Goal: Task Accomplishment & Management: Use online tool/utility

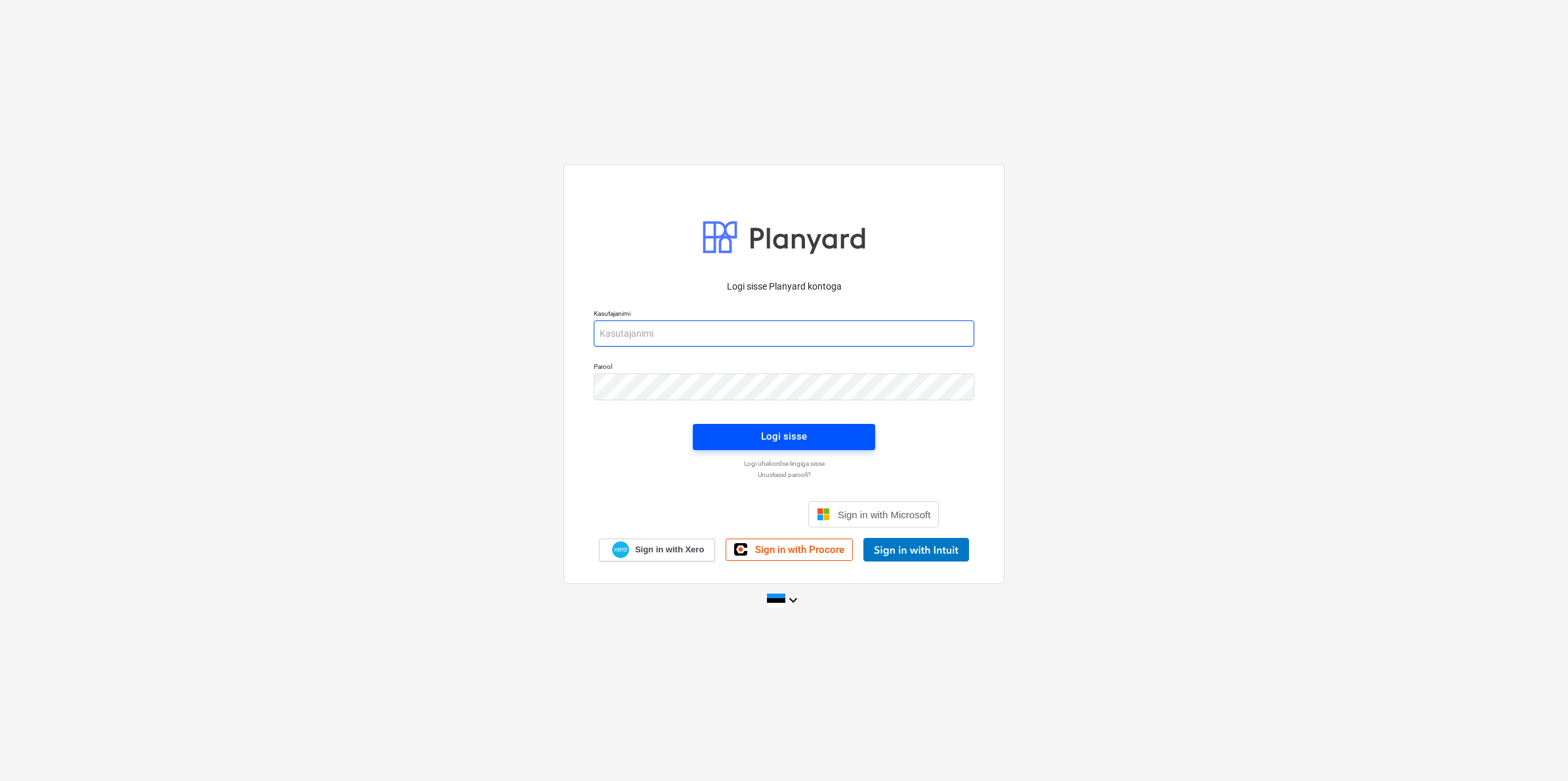
type input "[EMAIL_ADDRESS][DOMAIN_NAME]"
click at [736, 427] on button "Logi sisse" at bounding box center [783, 437] width 183 height 26
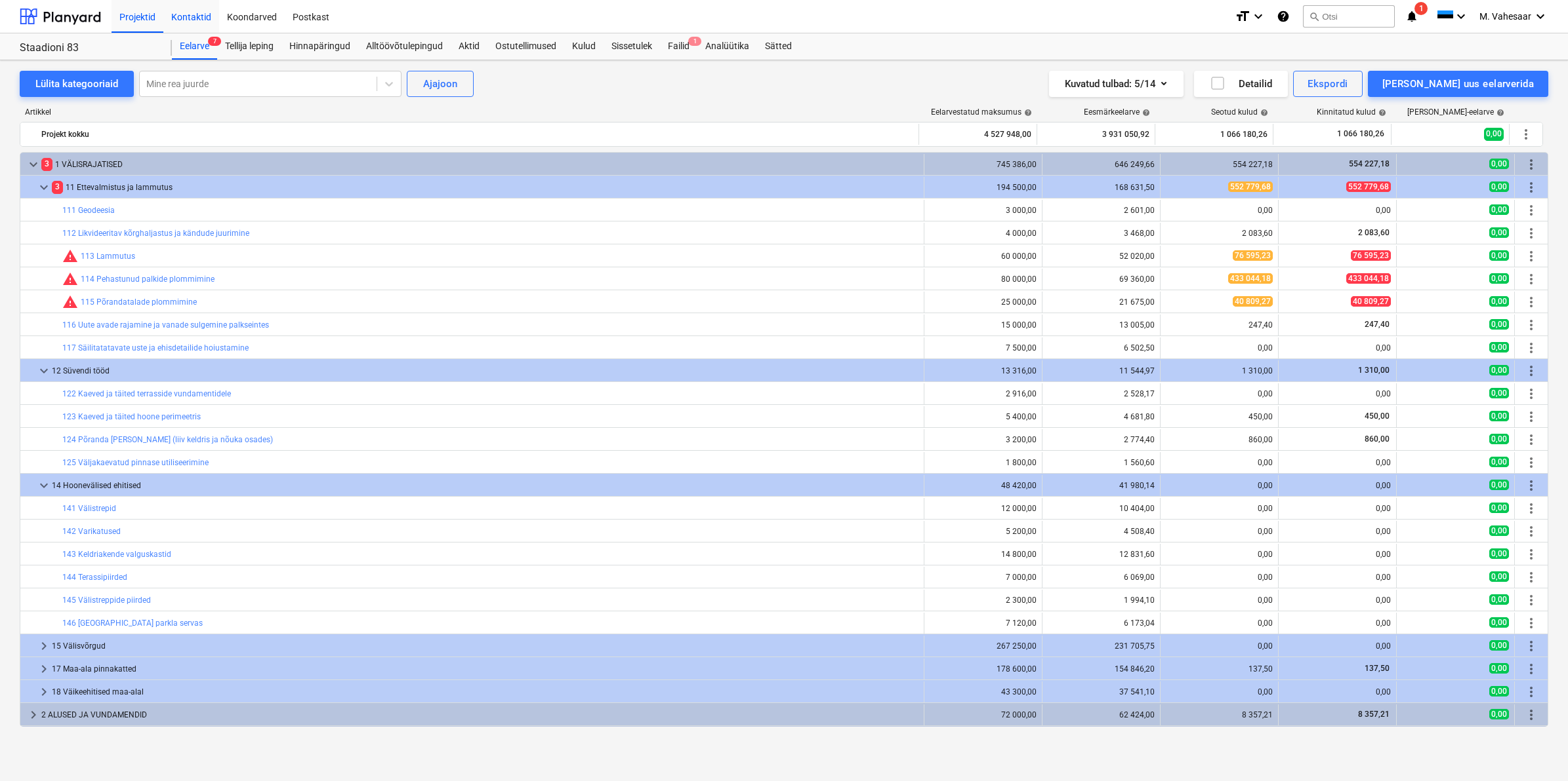
click at [200, 14] on div "Kontaktid" at bounding box center [191, 15] width 56 height 33
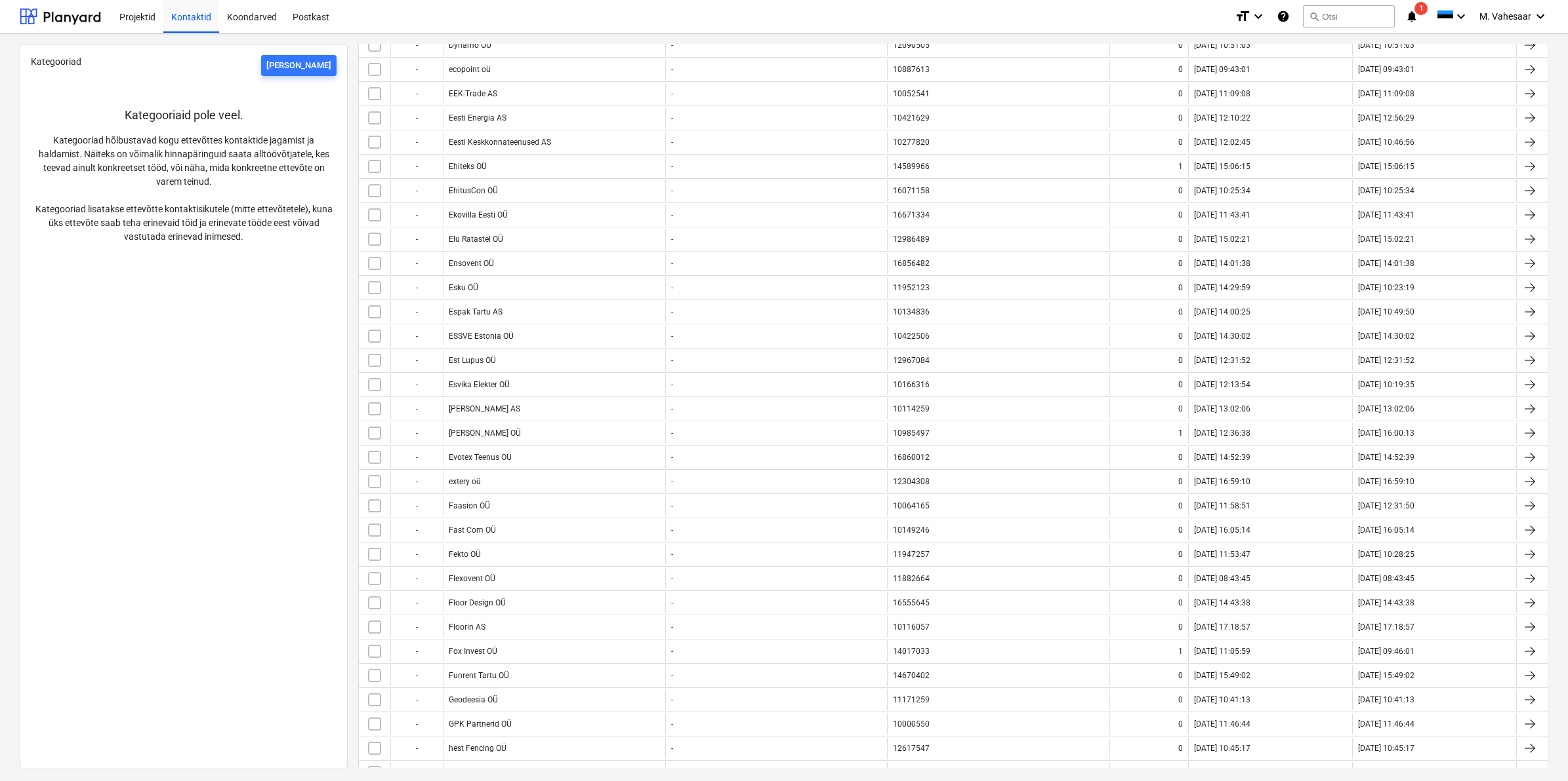
scroll to position [2048, 0]
click at [1332, 18] on button "search Otsi" at bounding box center [1349, 16] width 92 height 22
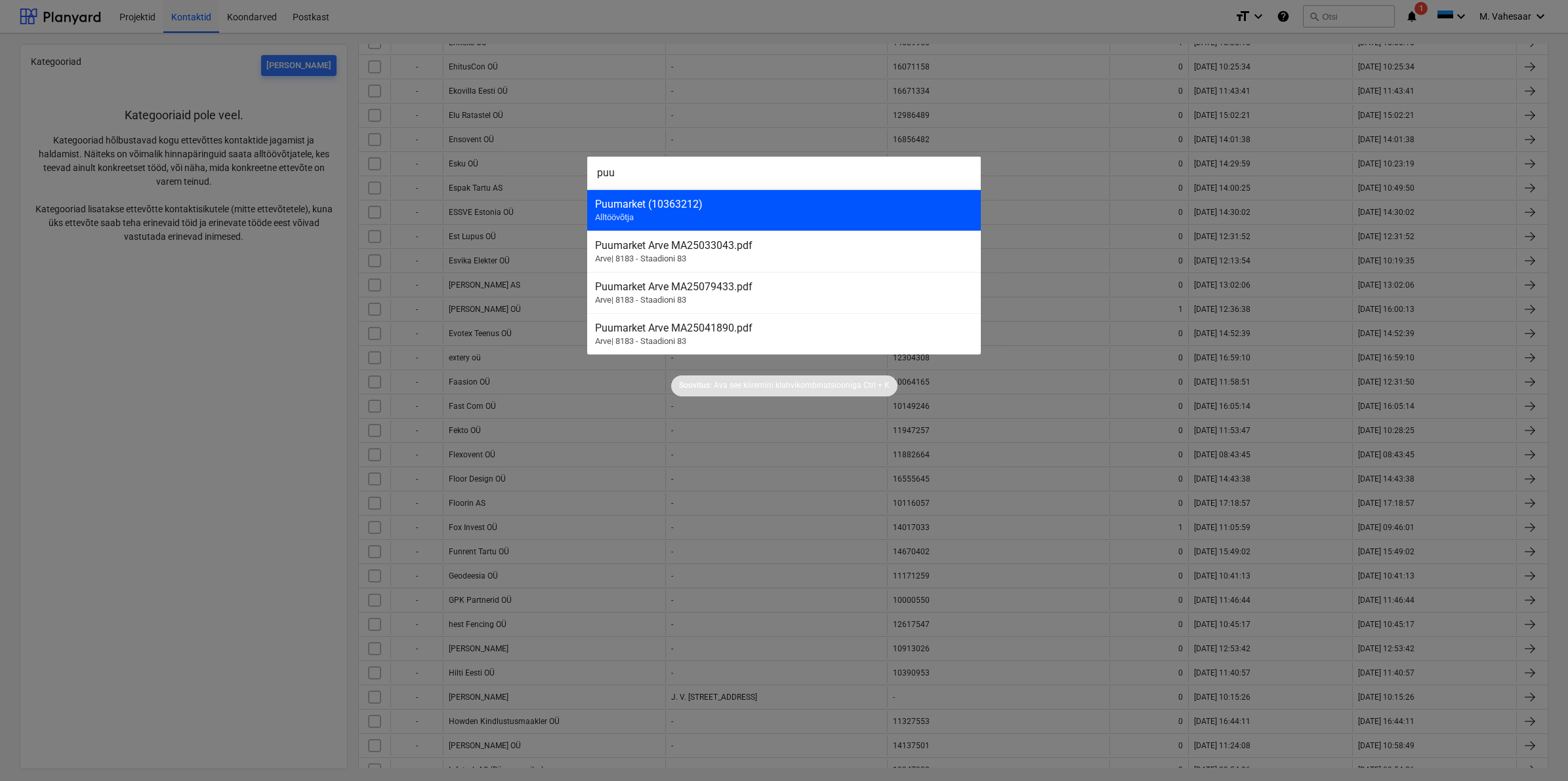
type input "puu"
click at [626, 203] on div "Puumarket (10363212)" at bounding box center [783, 204] width 378 height 13
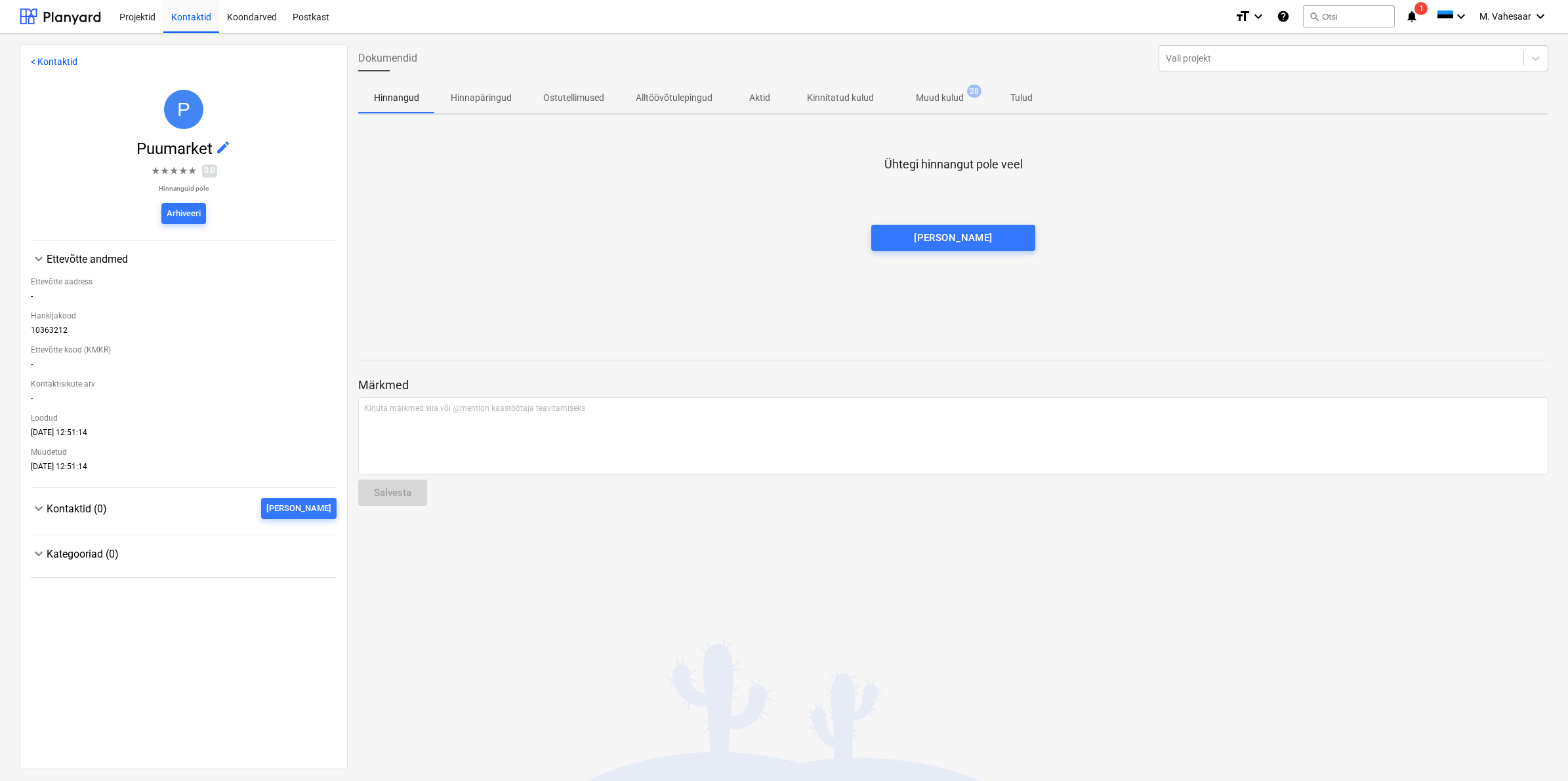
click at [945, 93] on p "Muud kulud" at bounding box center [939, 98] width 48 height 14
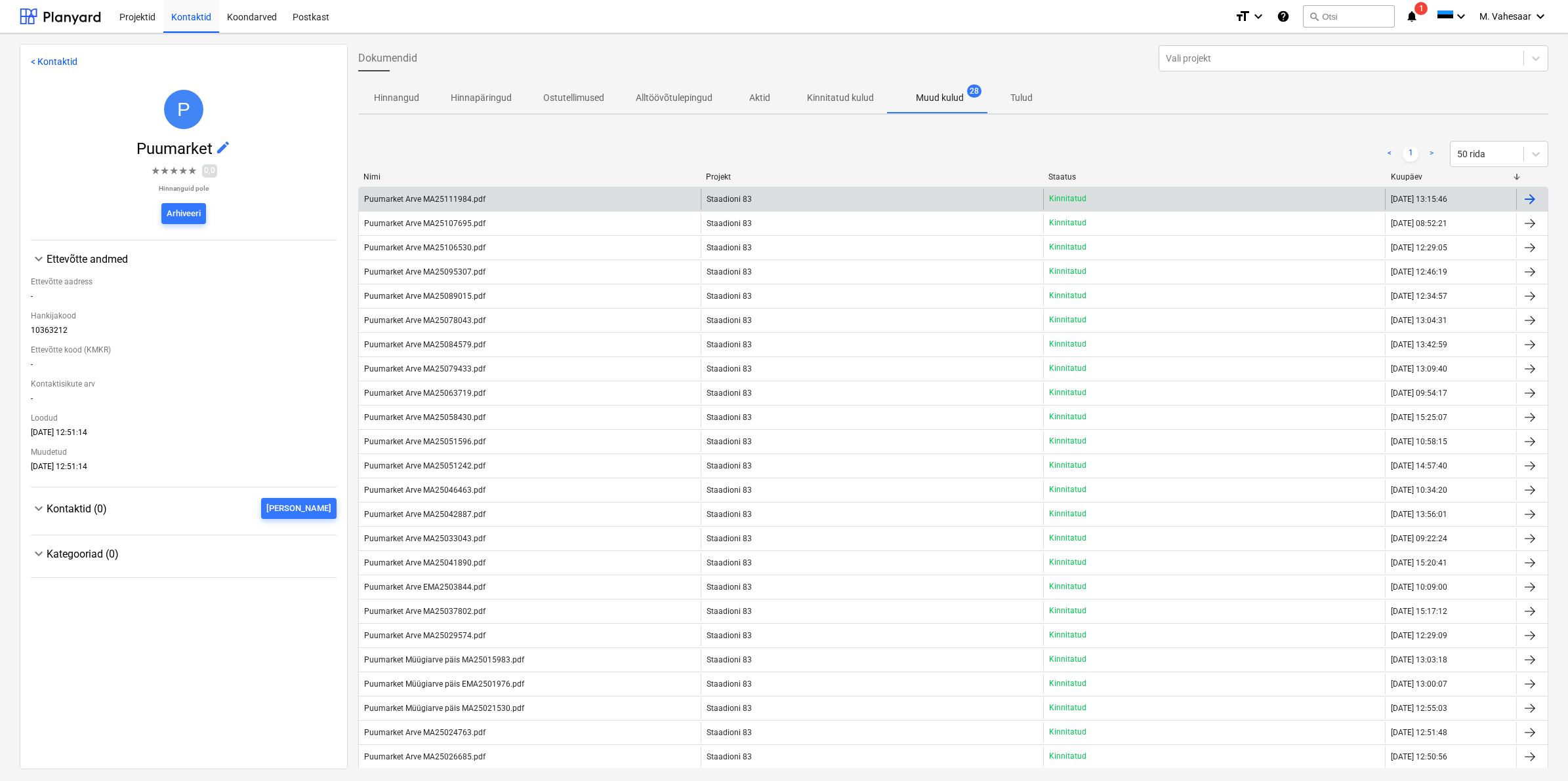
click at [655, 197] on div "Puumarket Arve MA25111984.pdf" at bounding box center [529, 199] width 341 height 21
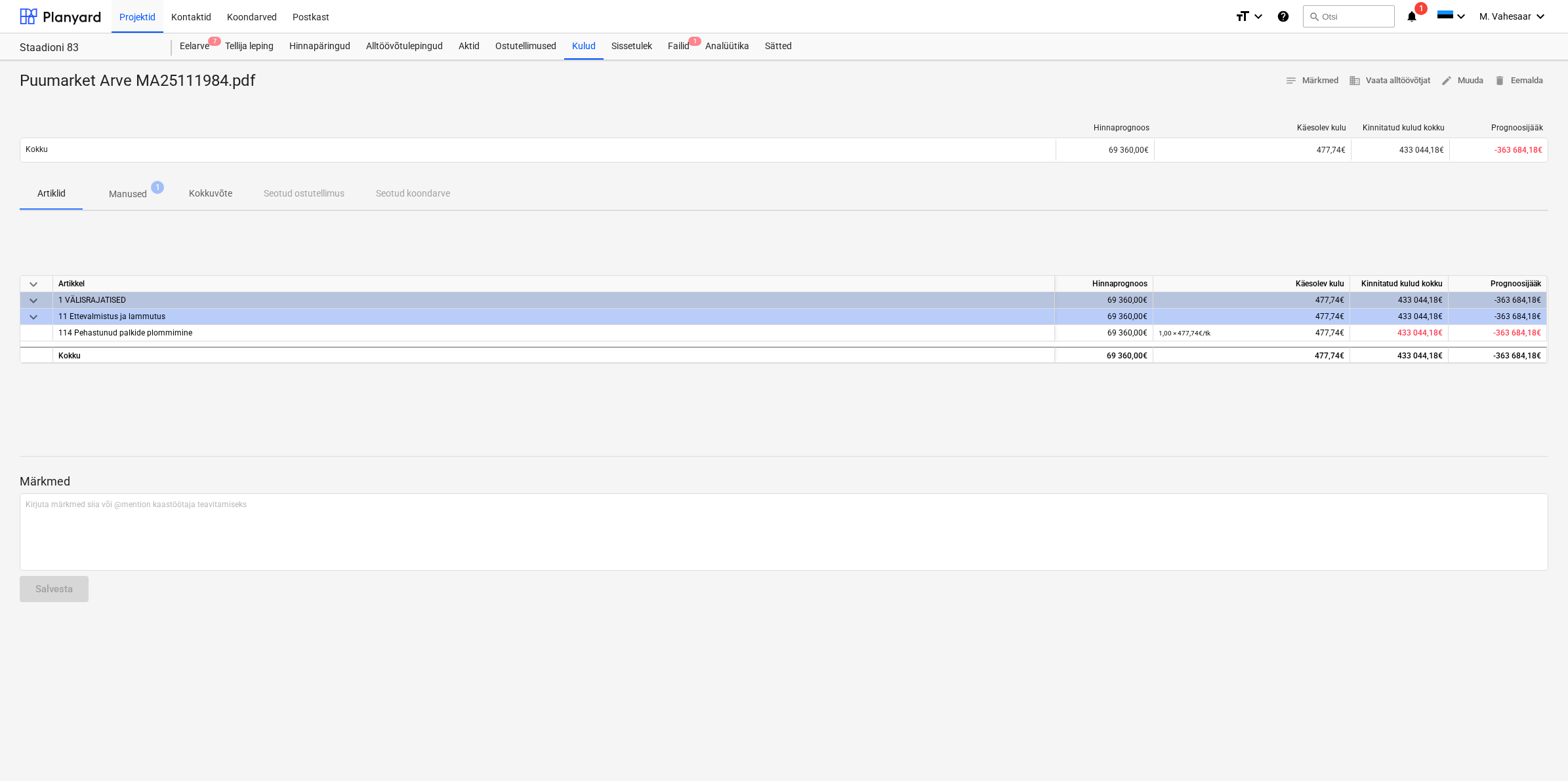
click at [138, 197] on p "Manused" at bounding box center [127, 194] width 38 height 14
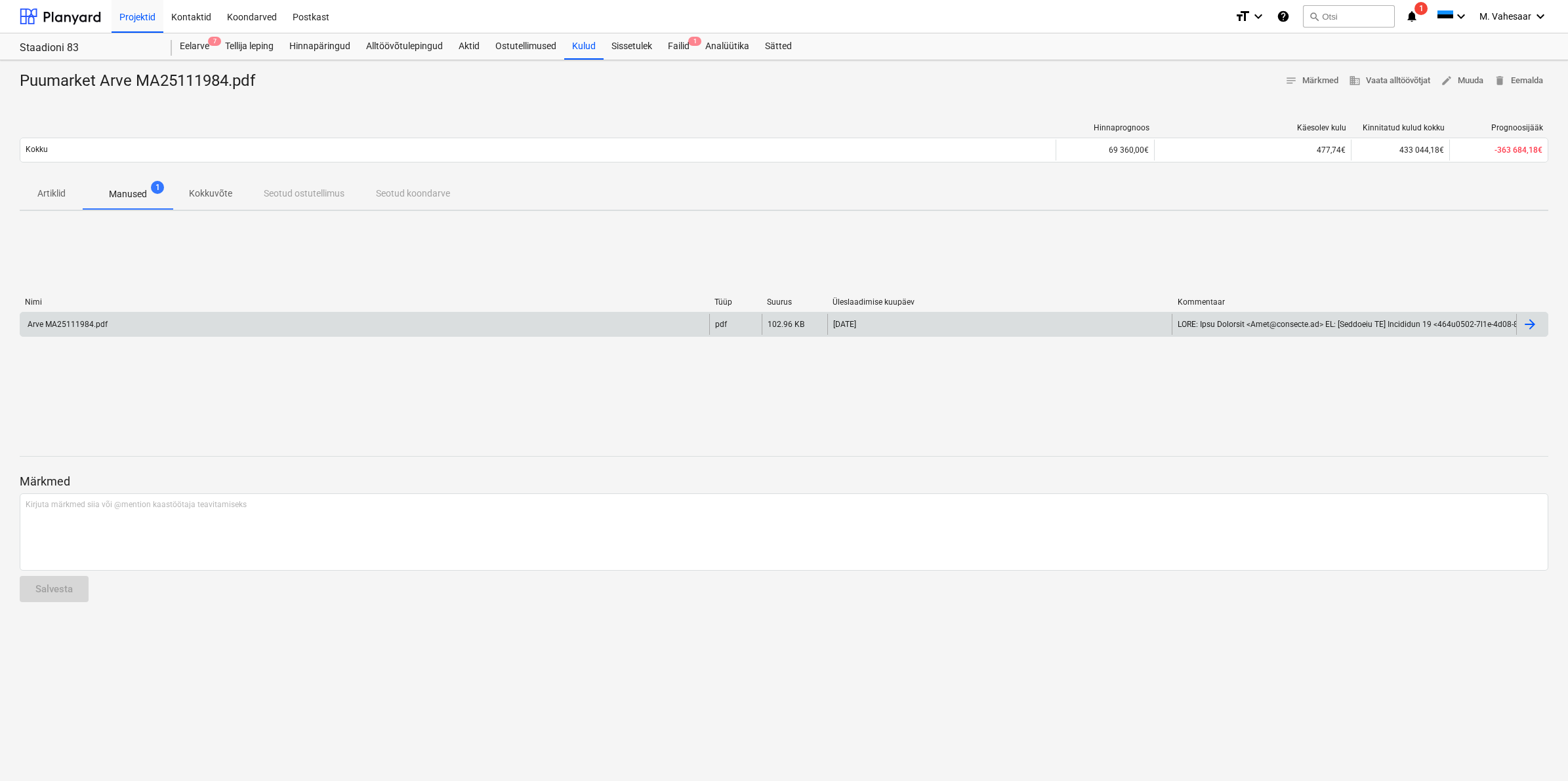
click at [99, 331] on div "Arve MA25111984.pdf" at bounding box center [364, 324] width 689 height 21
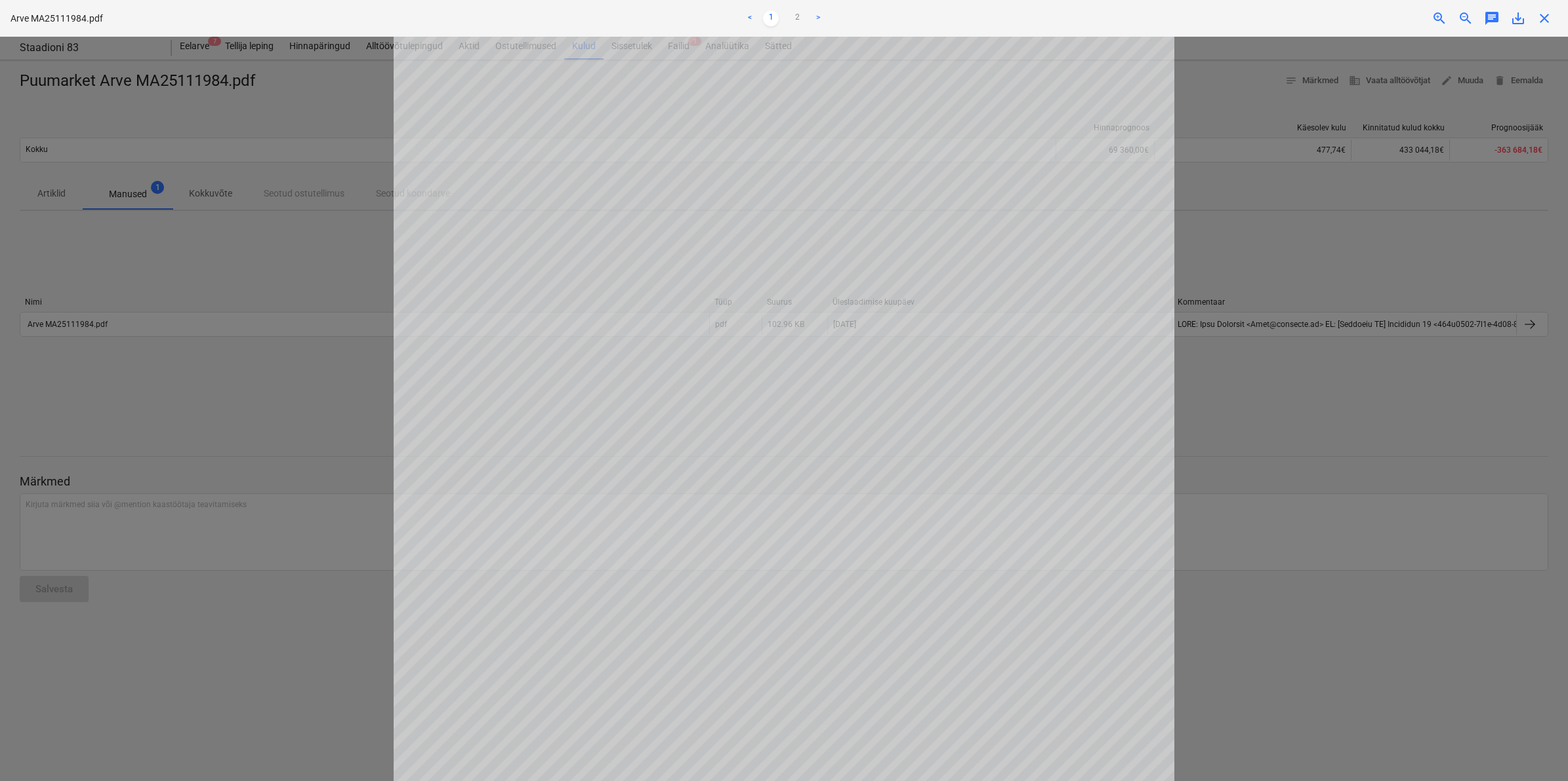
scroll to position [82, 0]
click at [1542, 20] on span "close" at bounding box center [1544, 18] width 16 height 16
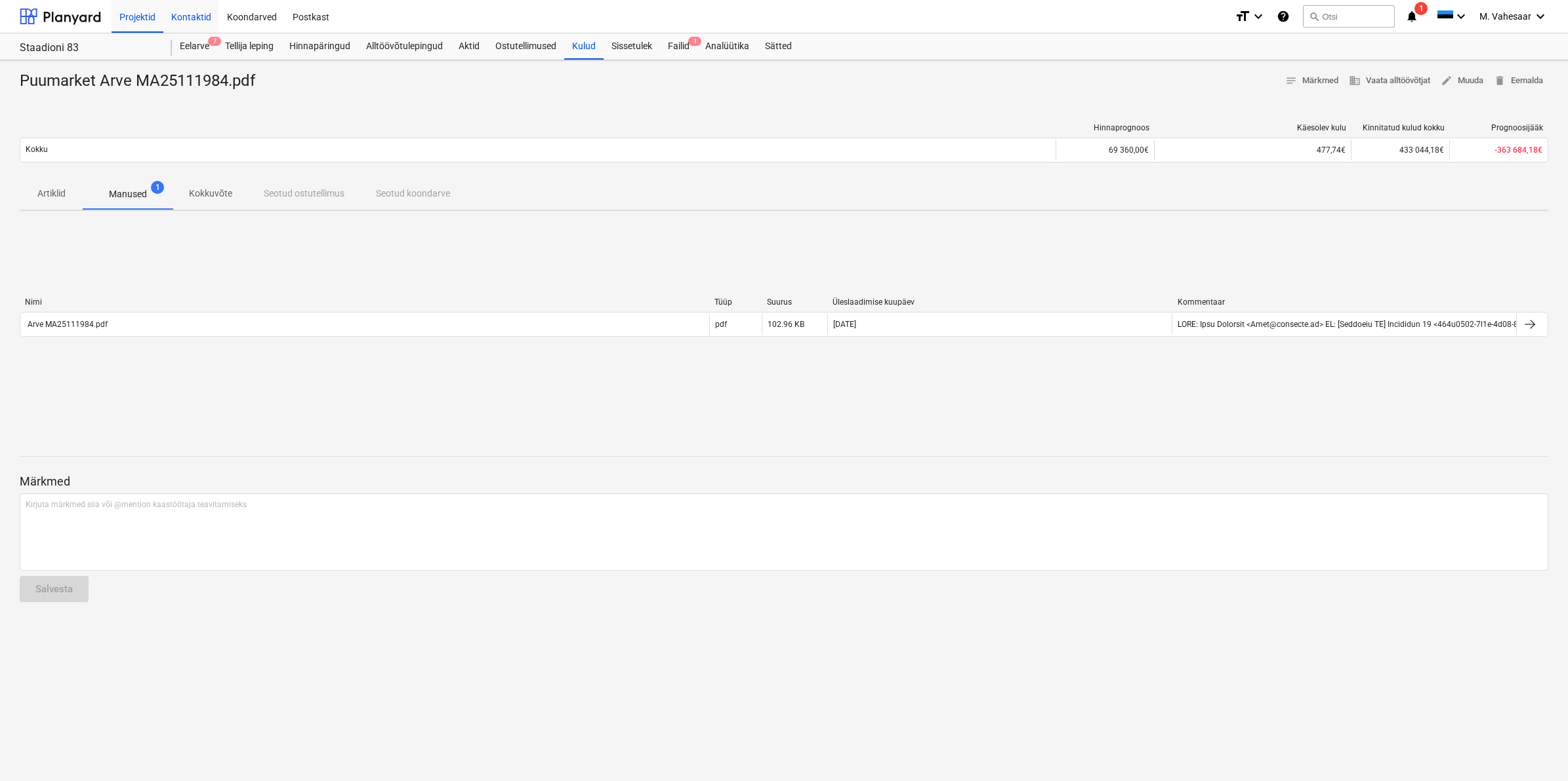
click at [200, 16] on div "Kontaktid" at bounding box center [191, 15] width 56 height 33
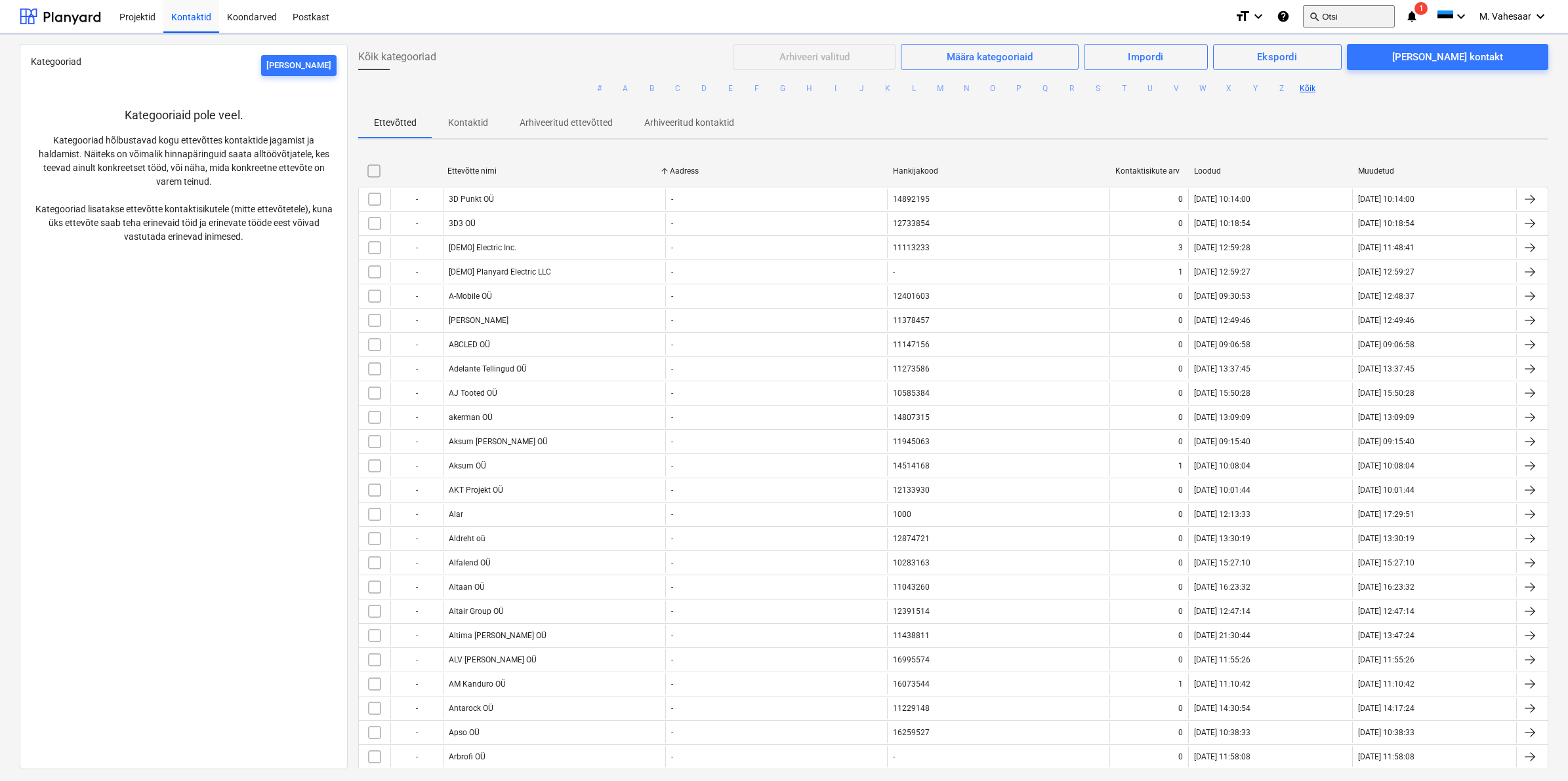
click at [1332, 14] on button "search Otsi" at bounding box center [1349, 16] width 92 height 22
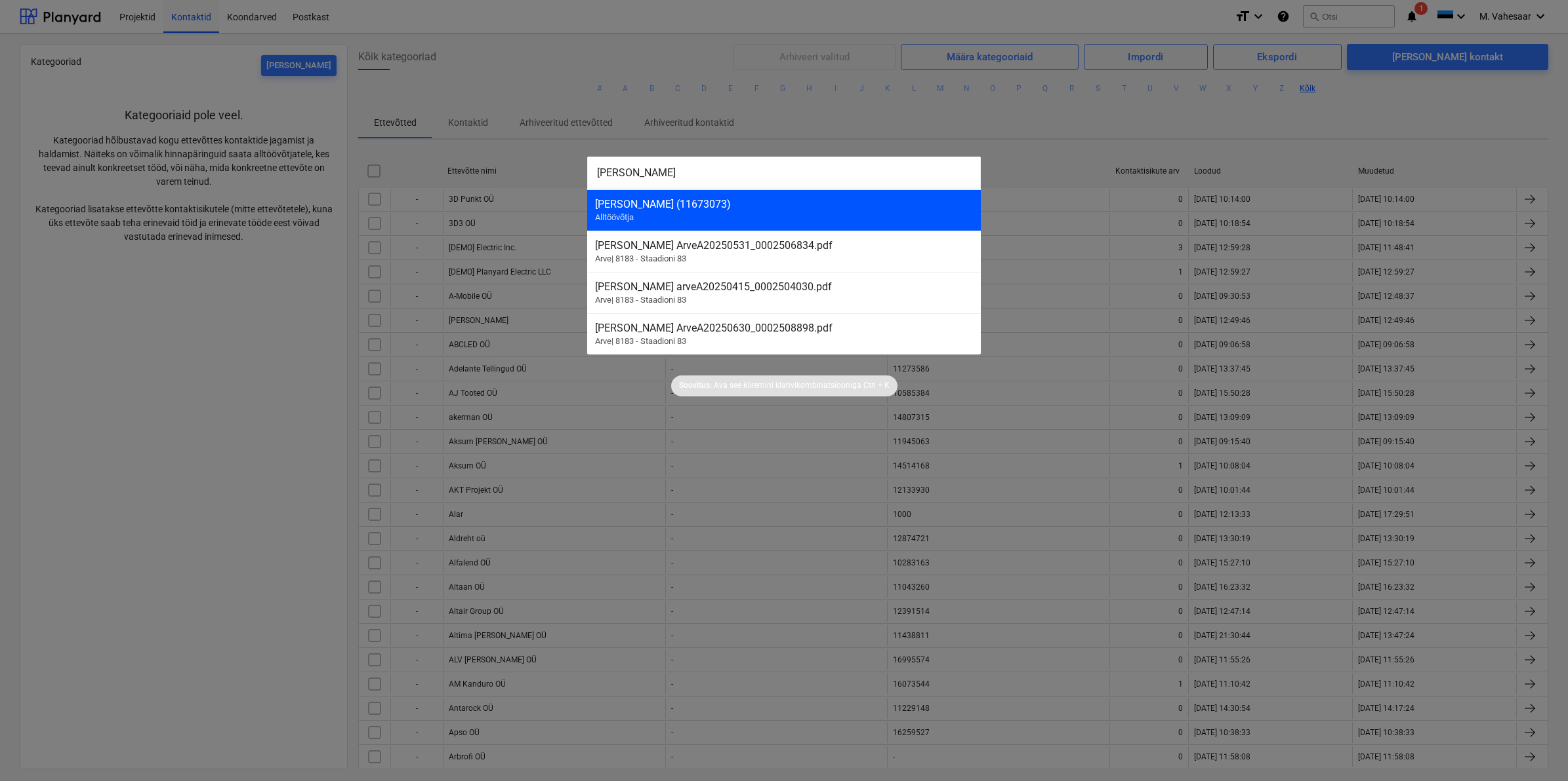
type input "[PERSON_NAME]"
click at [664, 205] on div "[PERSON_NAME] (11673073)" at bounding box center [783, 204] width 378 height 13
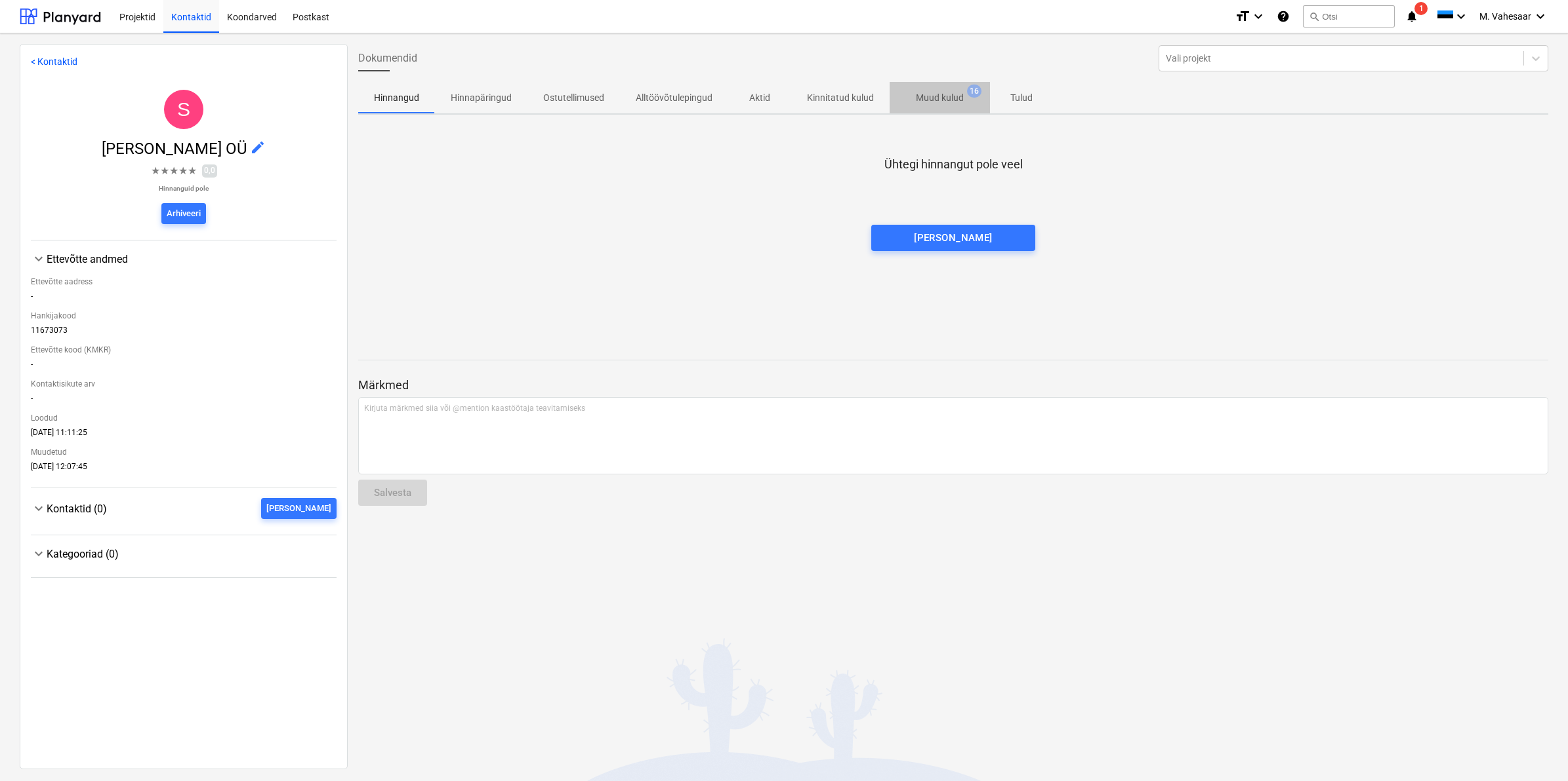
click at [916, 93] on p "Muud kulud" at bounding box center [939, 98] width 48 height 14
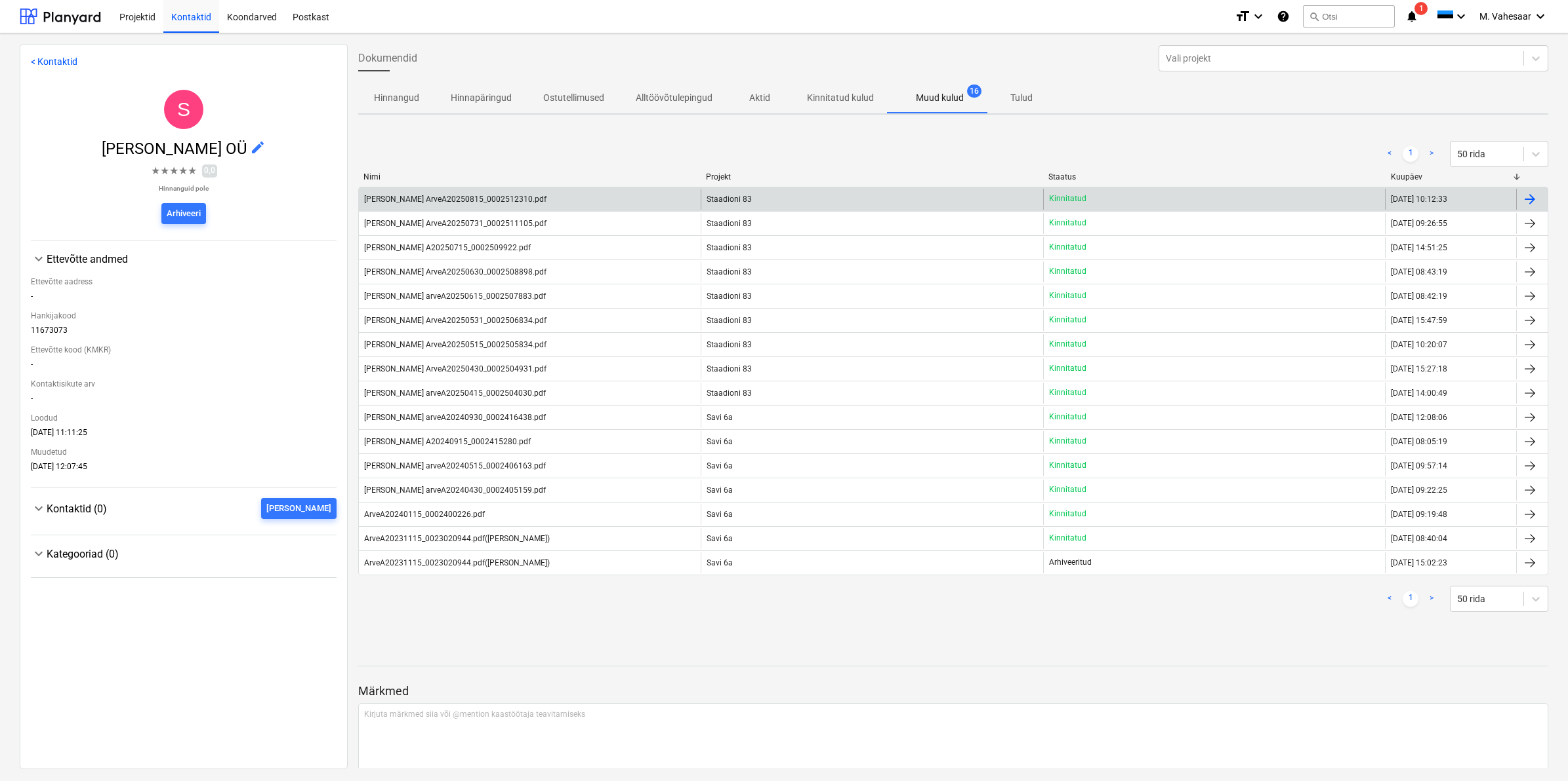
click at [1526, 197] on div at bounding box center [1530, 199] width 16 height 16
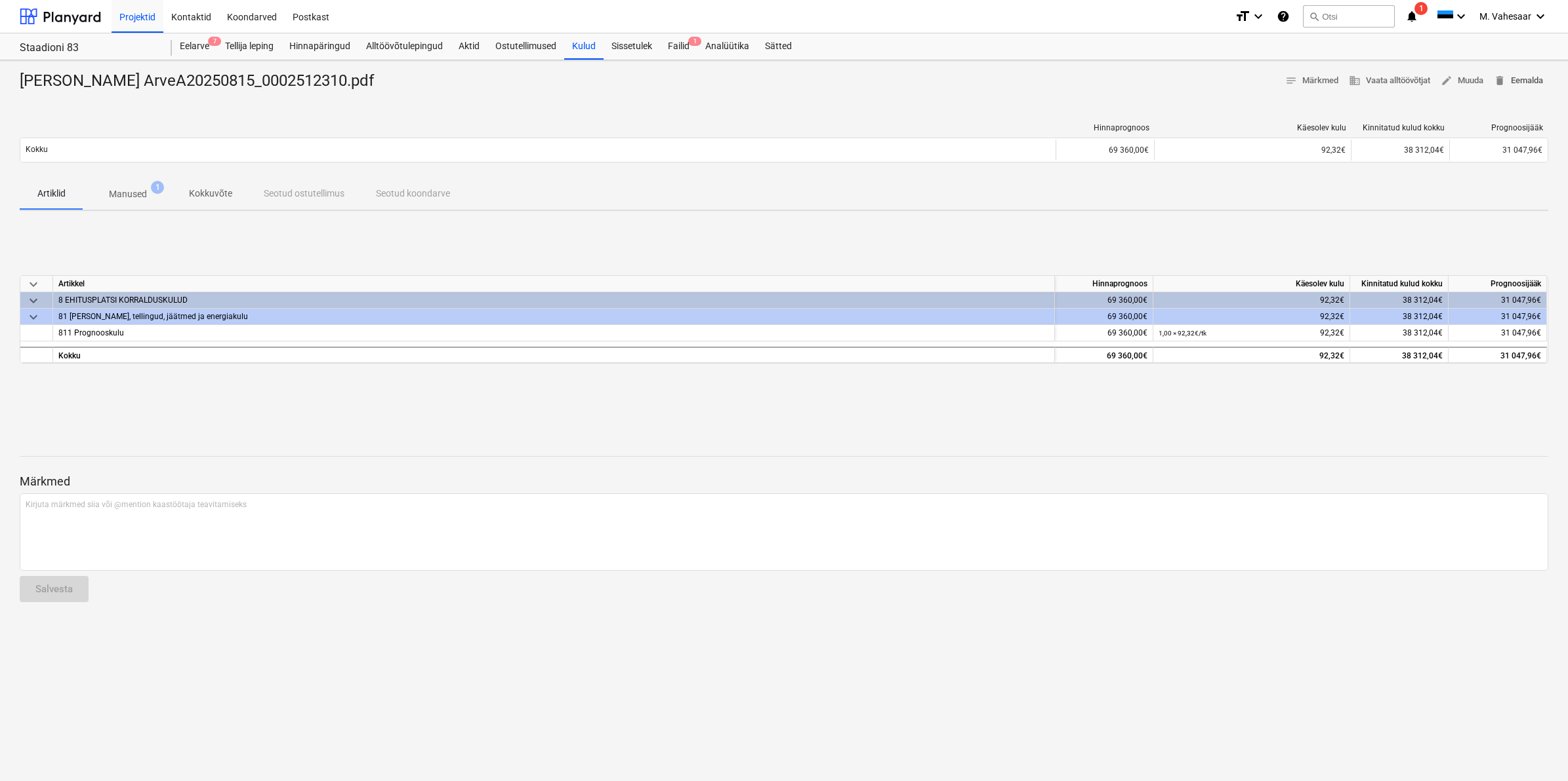
click at [1497, 77] on span "delete" at bounding box center [1499, 81] width 12 height 12
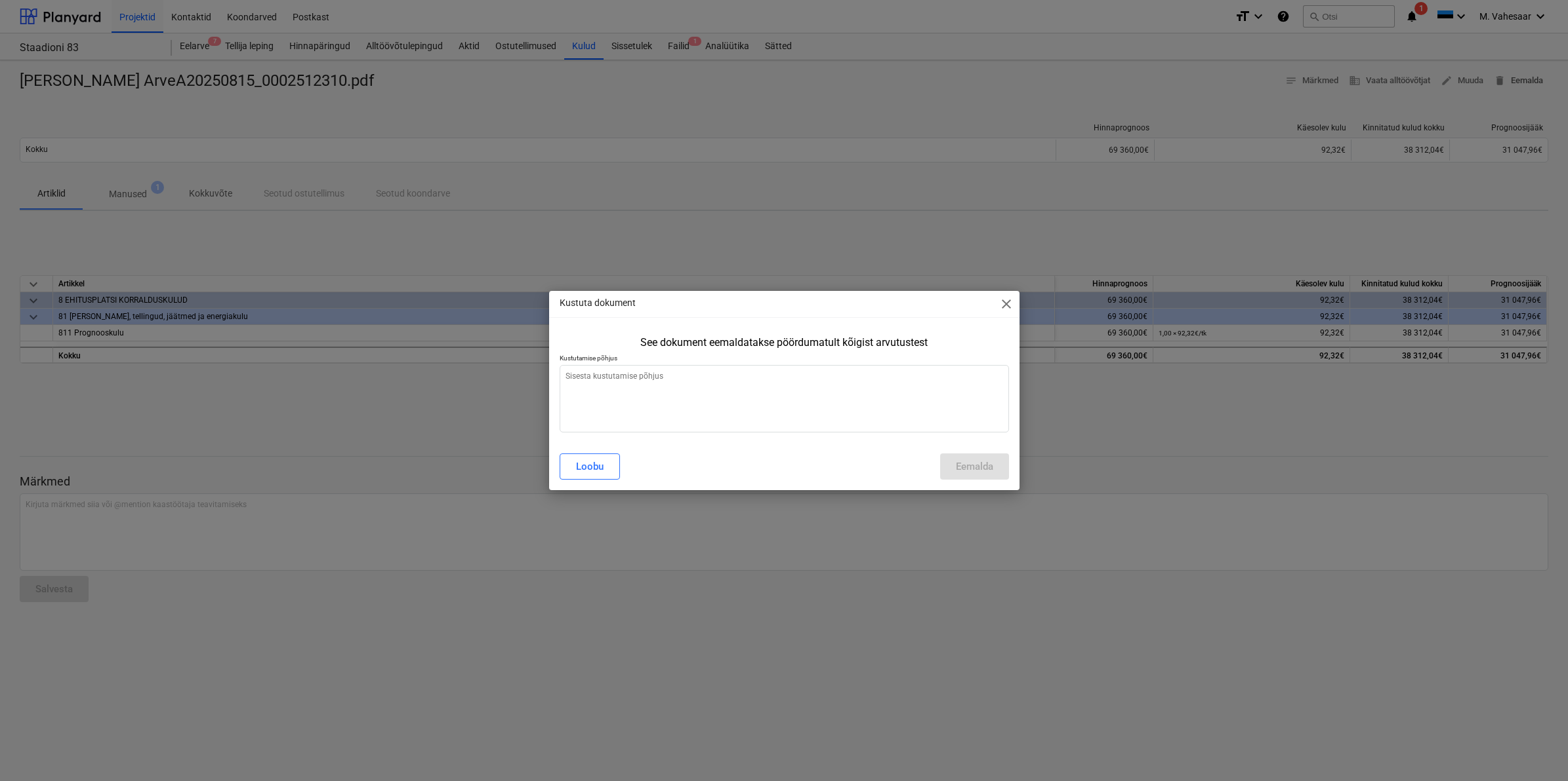
type textarea "x"
click at [610, 400] on textarea at bounding box center [784, 399] width 449 height 68
type textarea "V"
type textarea "x"
type textarea "Va"
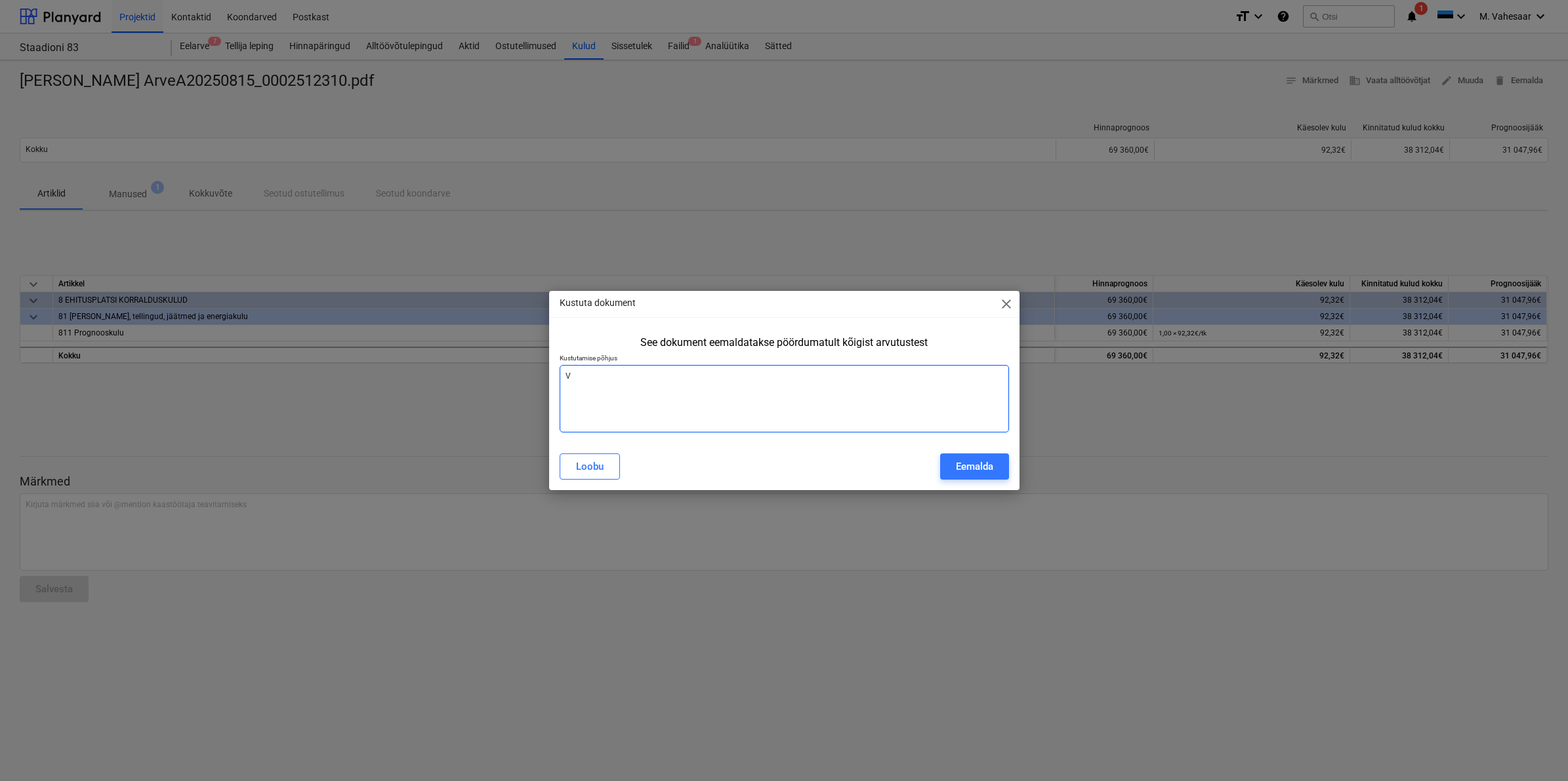
type textarea "x"
type textarea "Val"
type textarea "x"
type textarea "Vale"
type textarea "x"
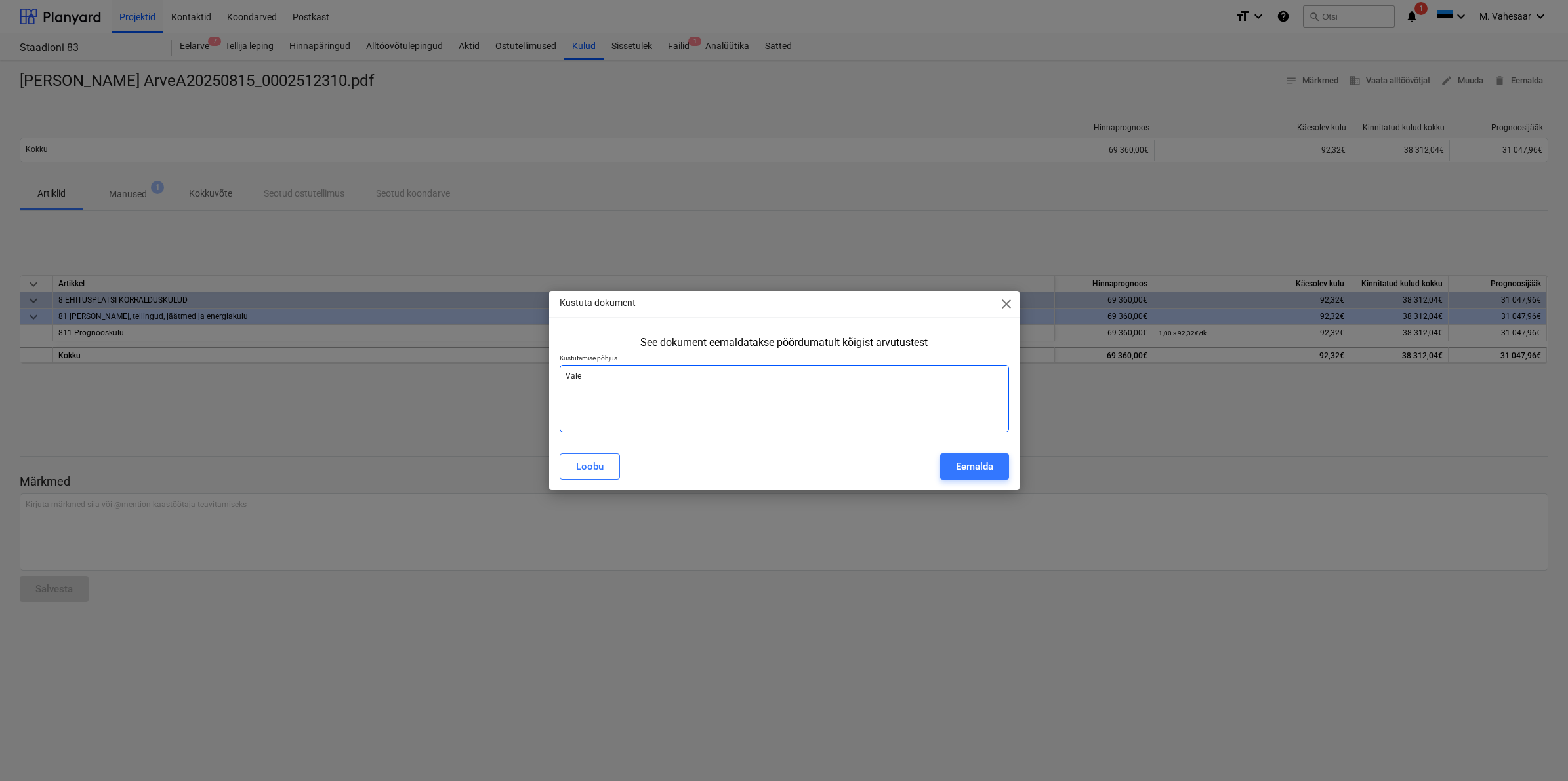
type textarea "Vale"
type textarea "x"
type textarea "Vale s"
type textarea "x"
type textarea "Vale su"
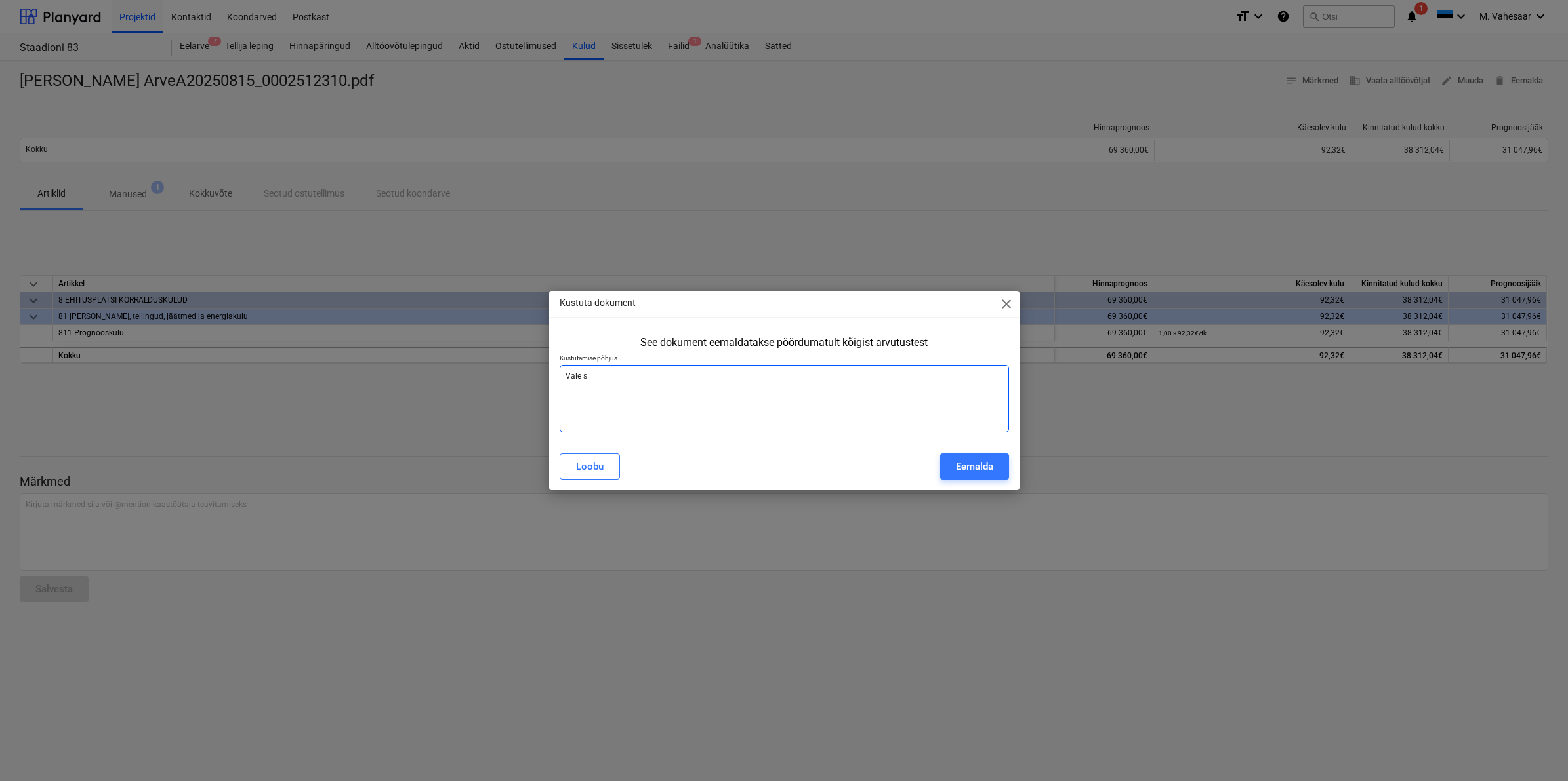
type textarea "x"
type textarea "Vale sum"
type textarea "x"
type textarea "Vale summ"
type textarea "x"
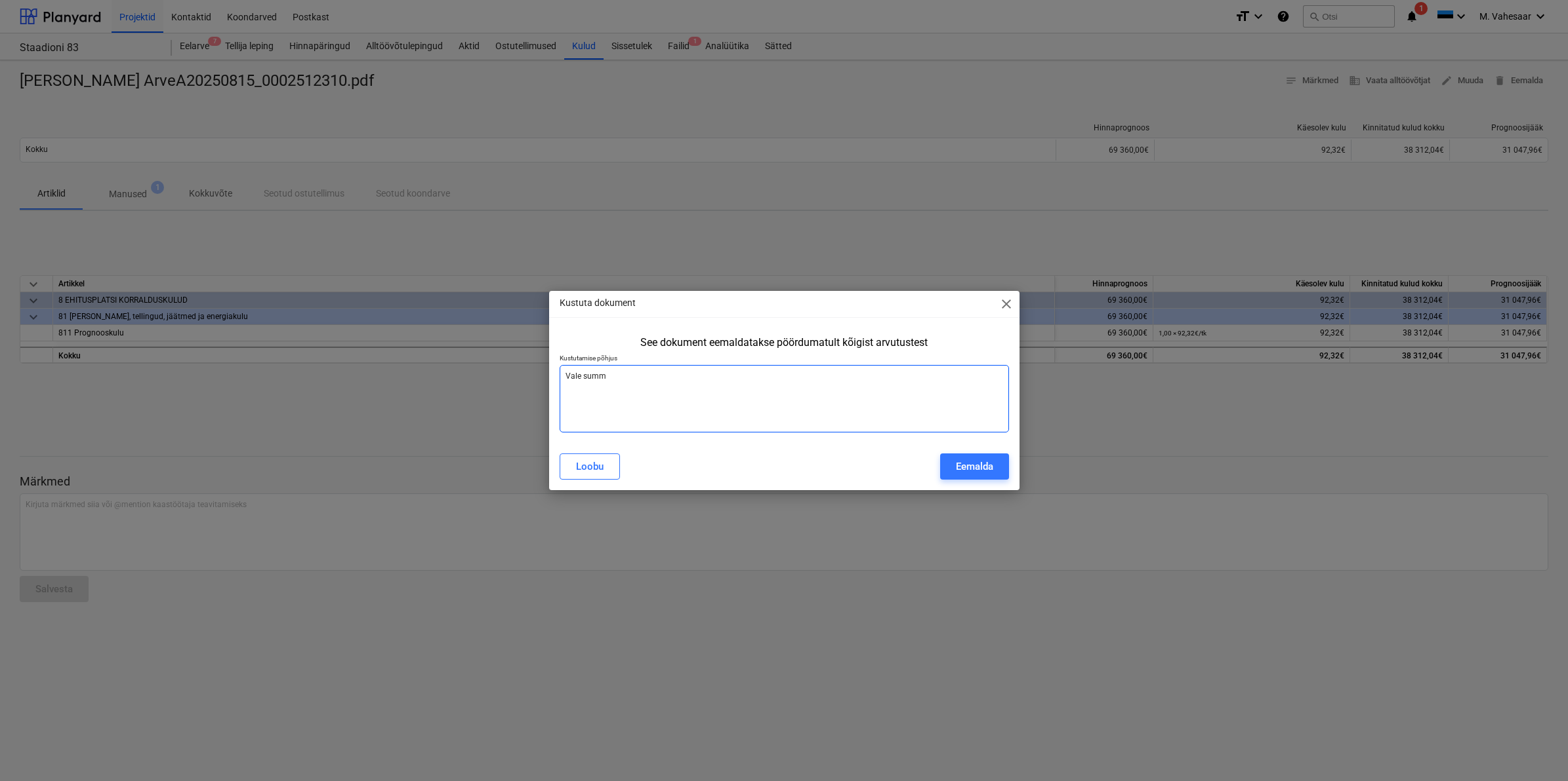
type textarea "Vale summa"
type textarea "x"
type textarea "Vale summa"
click at [971, 469] on div "Eemalda" at bounding box center [974, 467] width 37 height 17
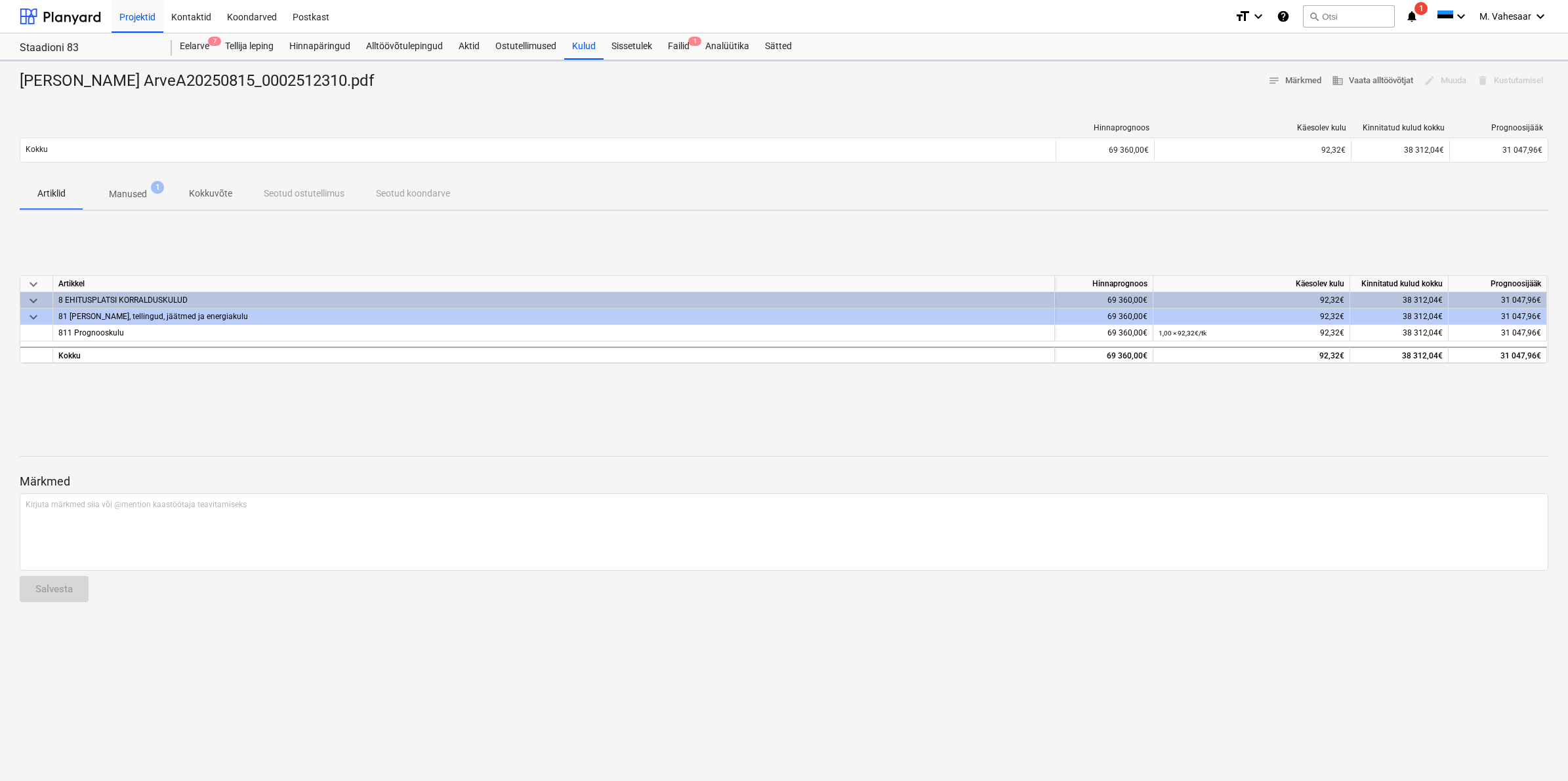
type textarea "x"
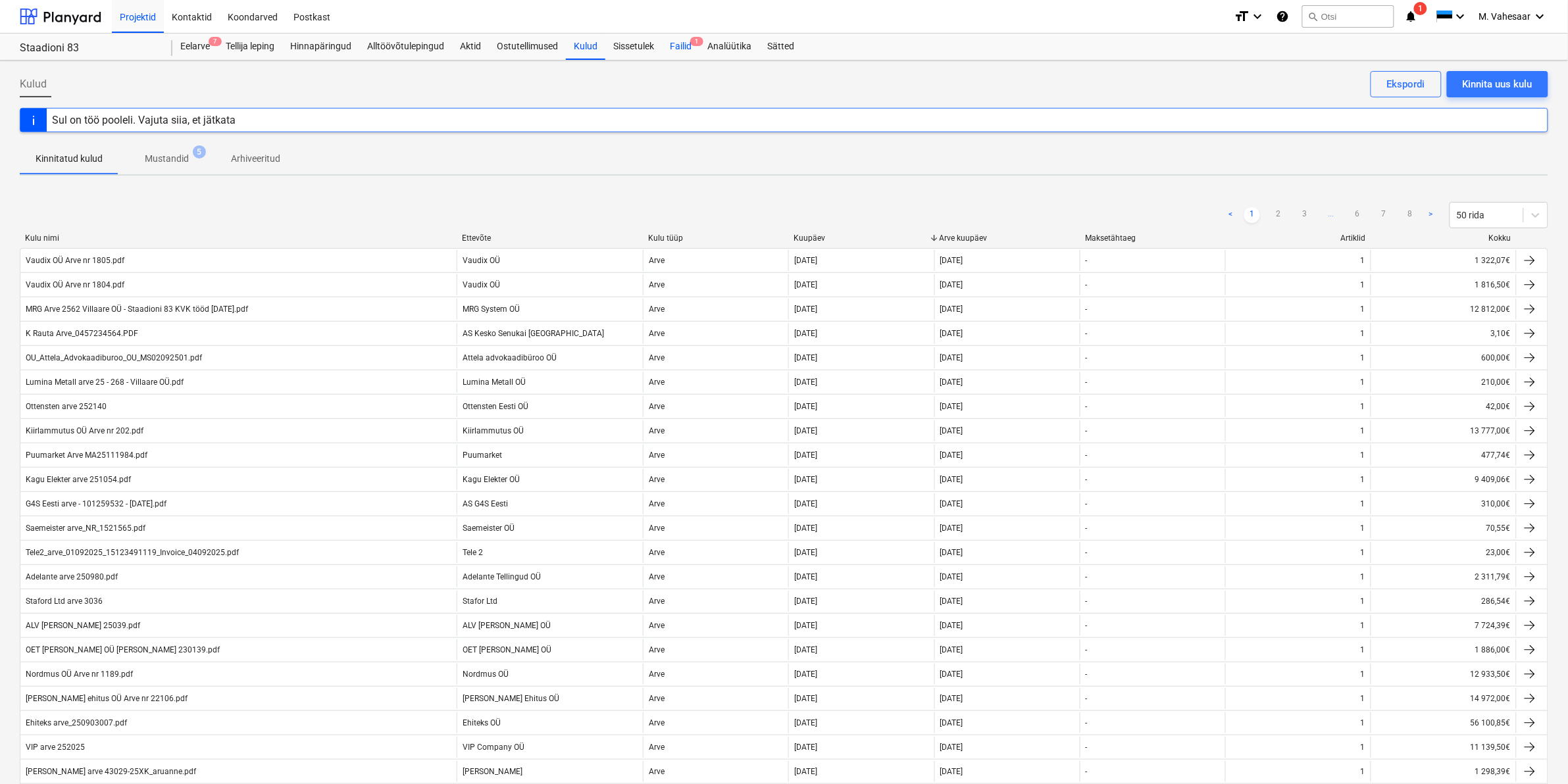
click at [666, 38] on div "Failid 1" at bounding box center [681, 46] width 37 height 26
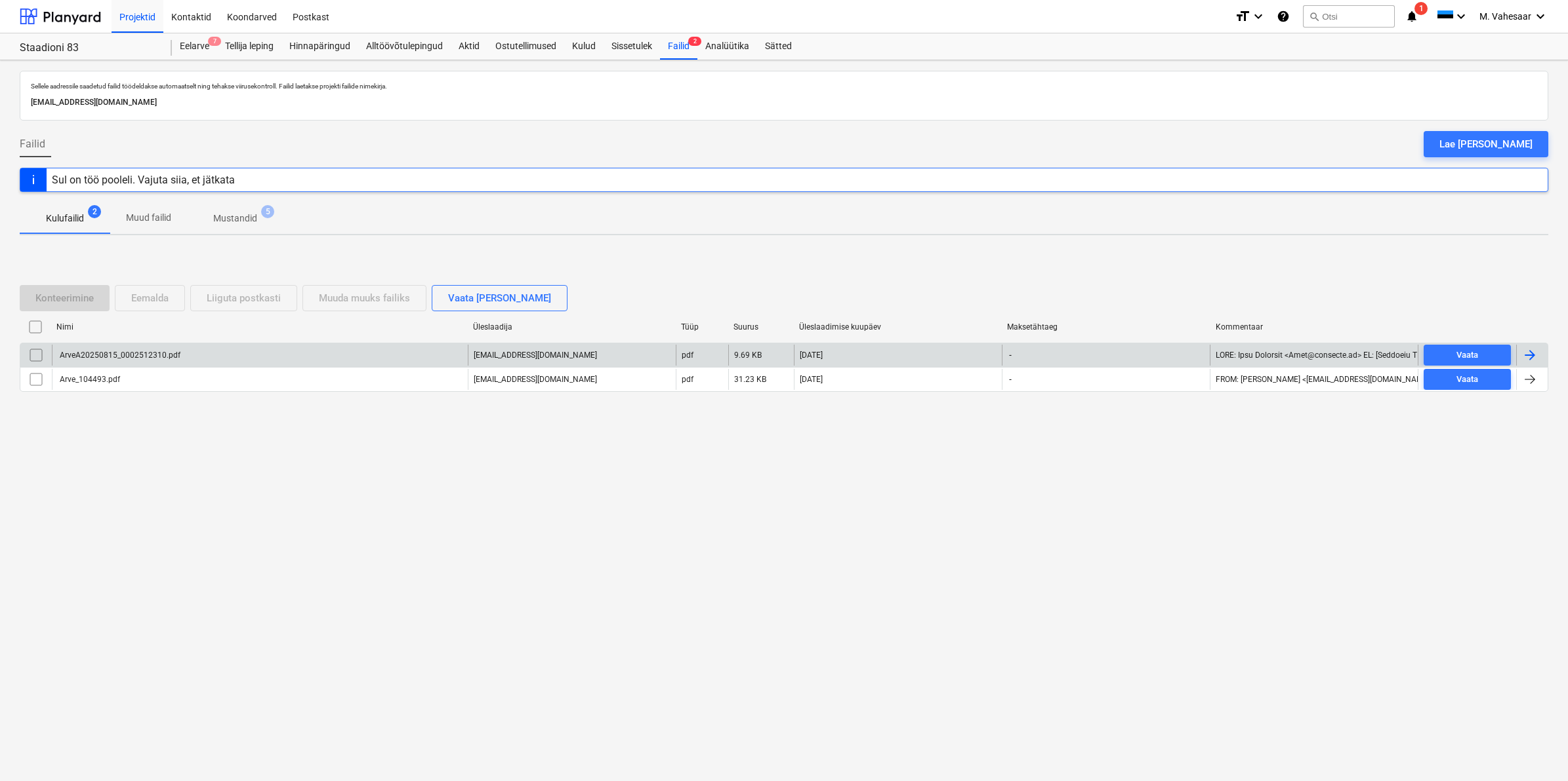
click at [129, 350] on div "ArveA20250815_0002512310.pdf" at bounding box center [260, 355] width 416 height 21
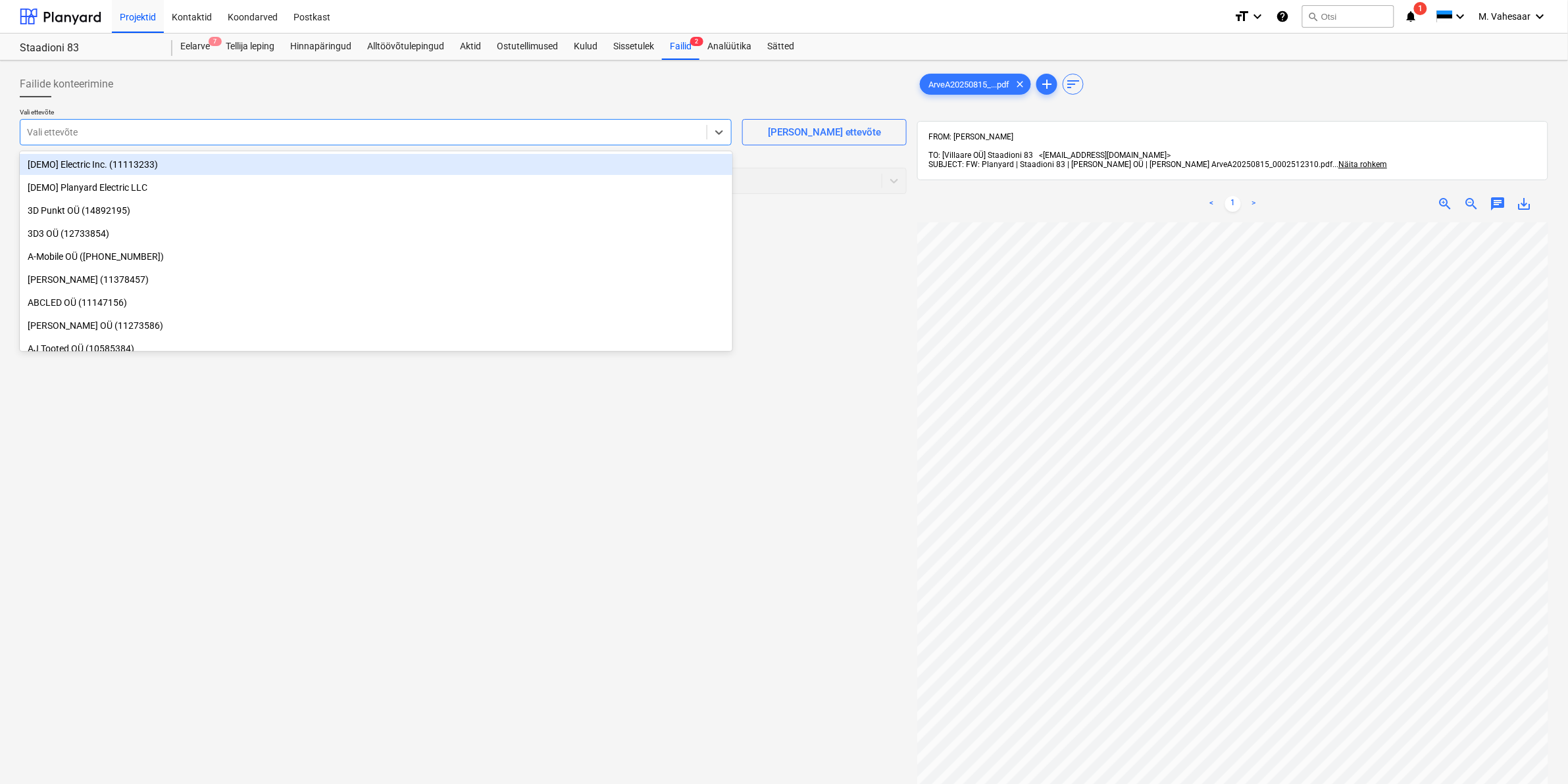
click at [447, 137] on div at bounding box center [364, 131] width 673 height 13
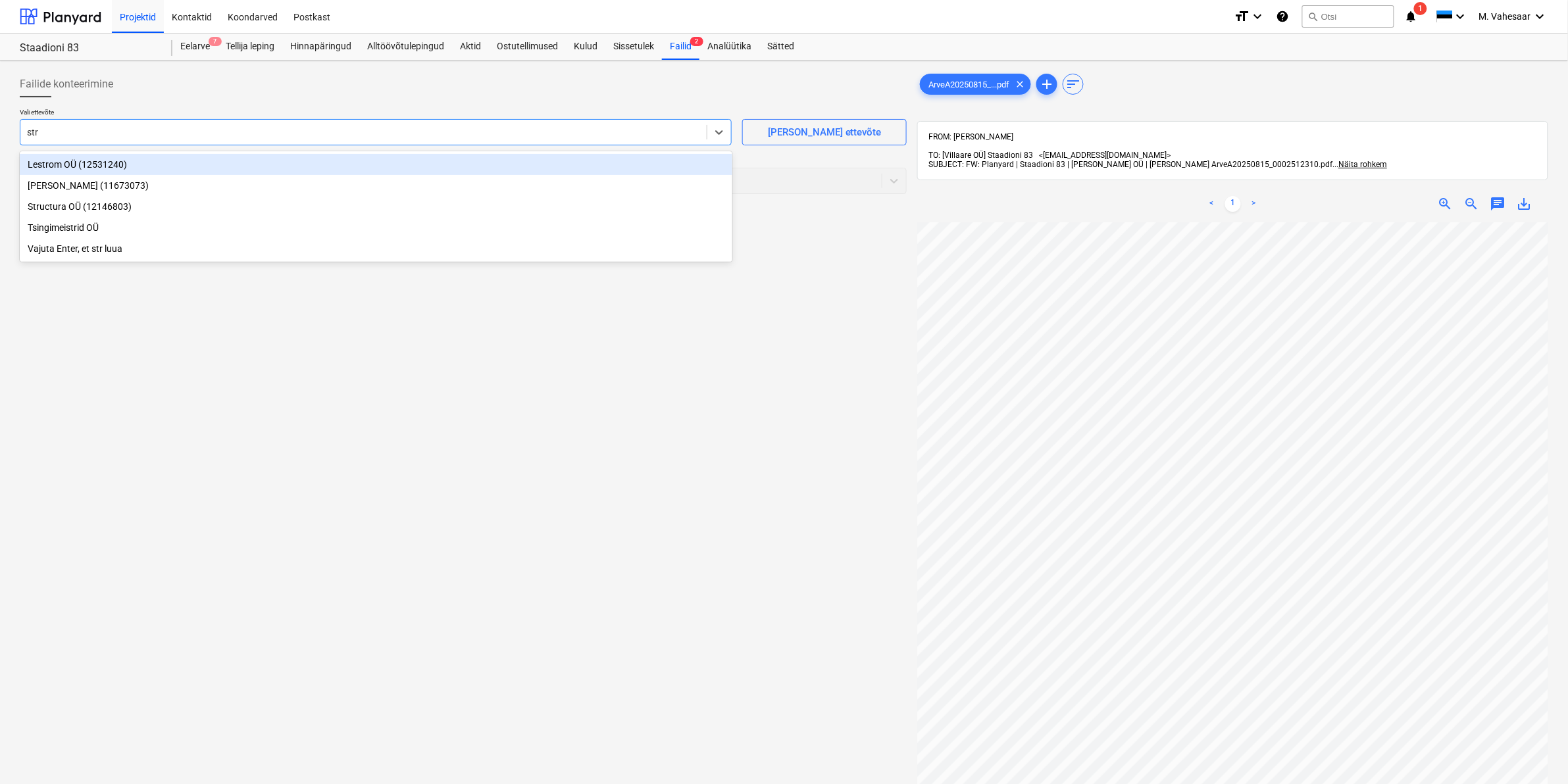
type input "stro"
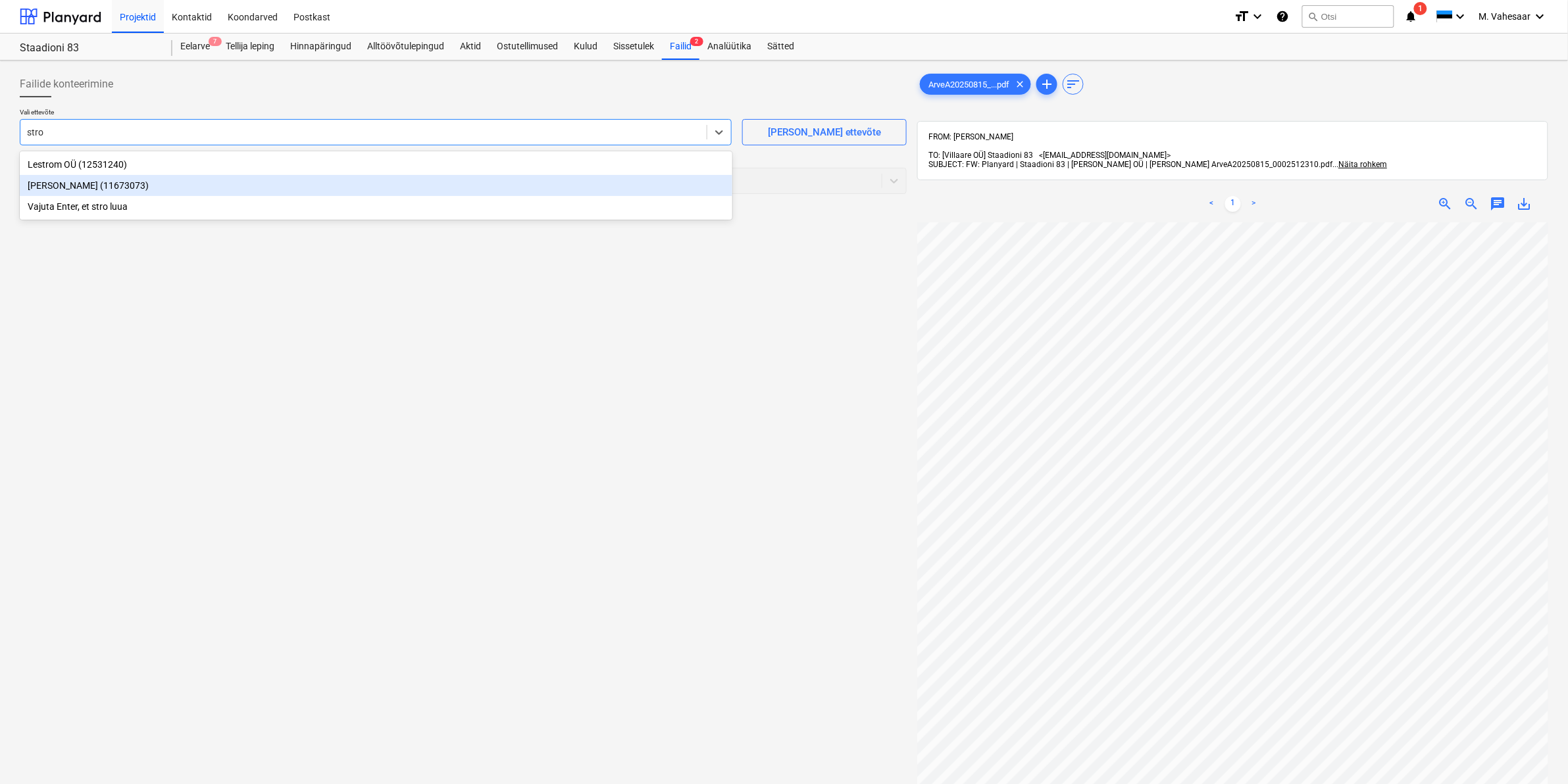
click at [71, 186] on div "Stroman OÜ (11673073)" at bounding box center [376, 185] width 712 height 21
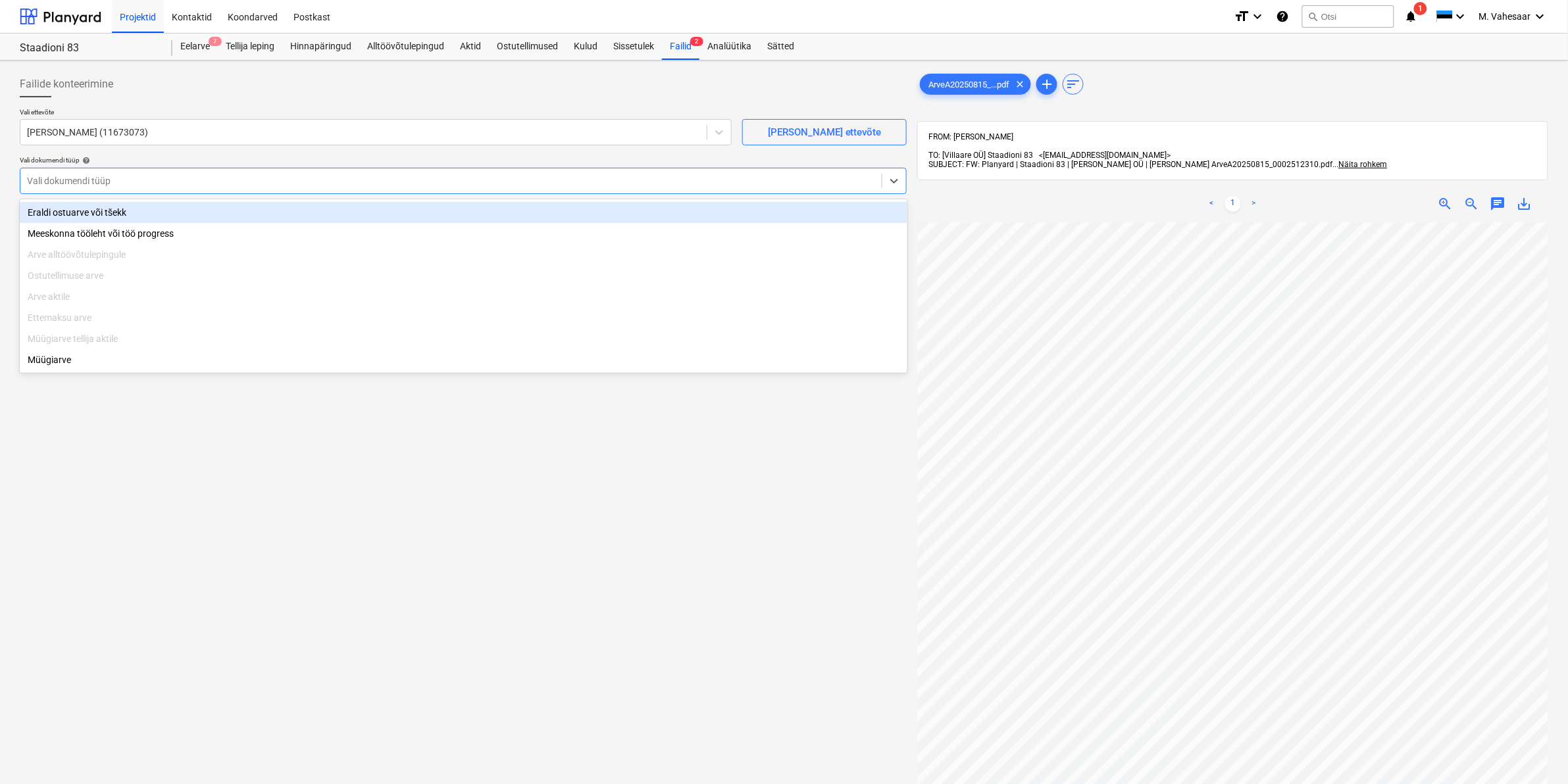
click at [76, 178] on div at bounding box center [451, 181] width 848 height 13
click at [68, 214] on div "Eraldi ostuarve või tšekk" at bounding box center [464, 212] width 888 height 21
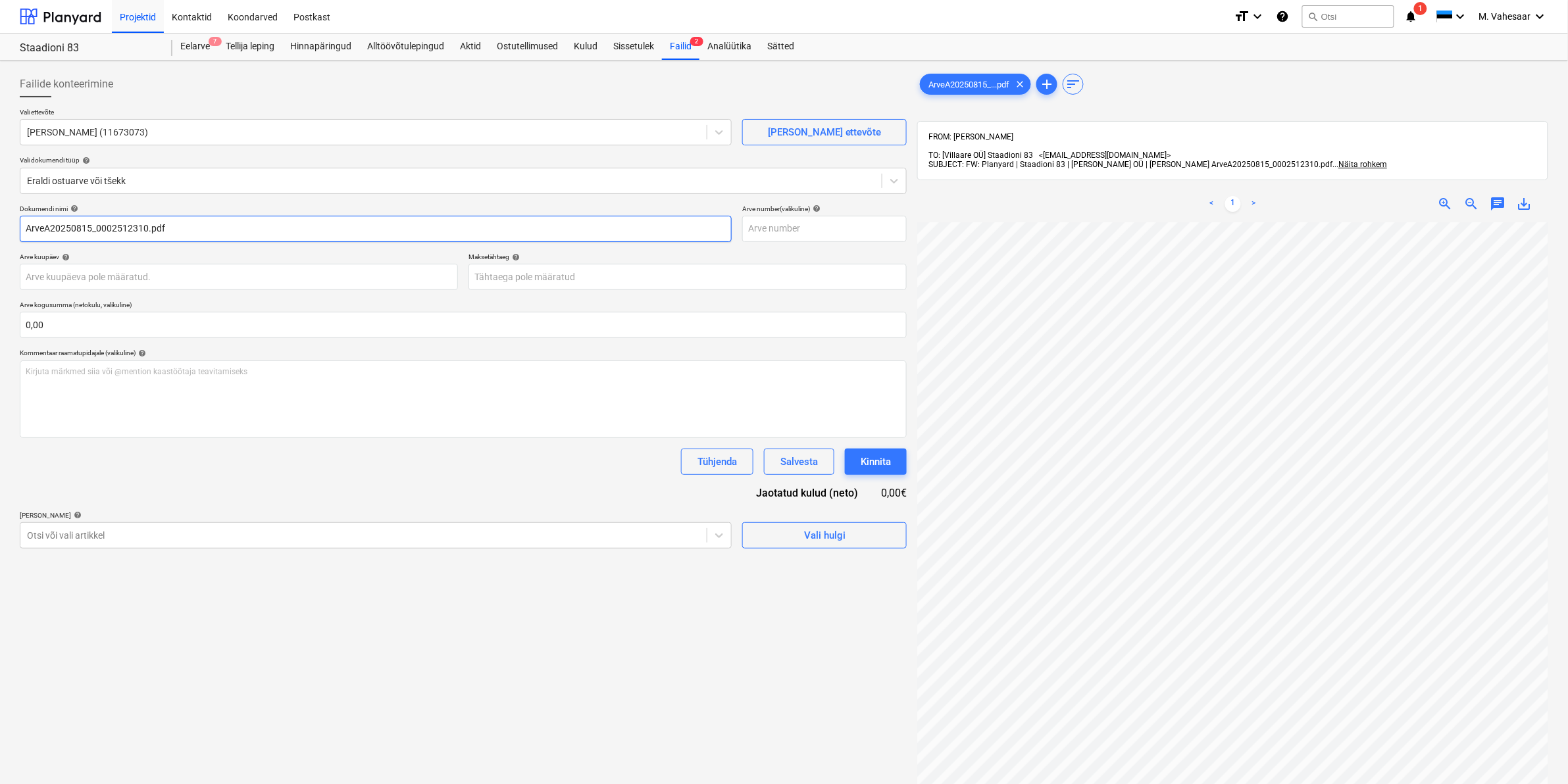
click at [27, 228] on input "ArveA20250815_0002512310.pdf" at bounding box center [376, 228] width 712 height 26
type input "[PERSON_NAME] ArveA20250815_0002512310.pdf"
click at [100, 537] on div at bounding box center [364, 535] width 673 height 13
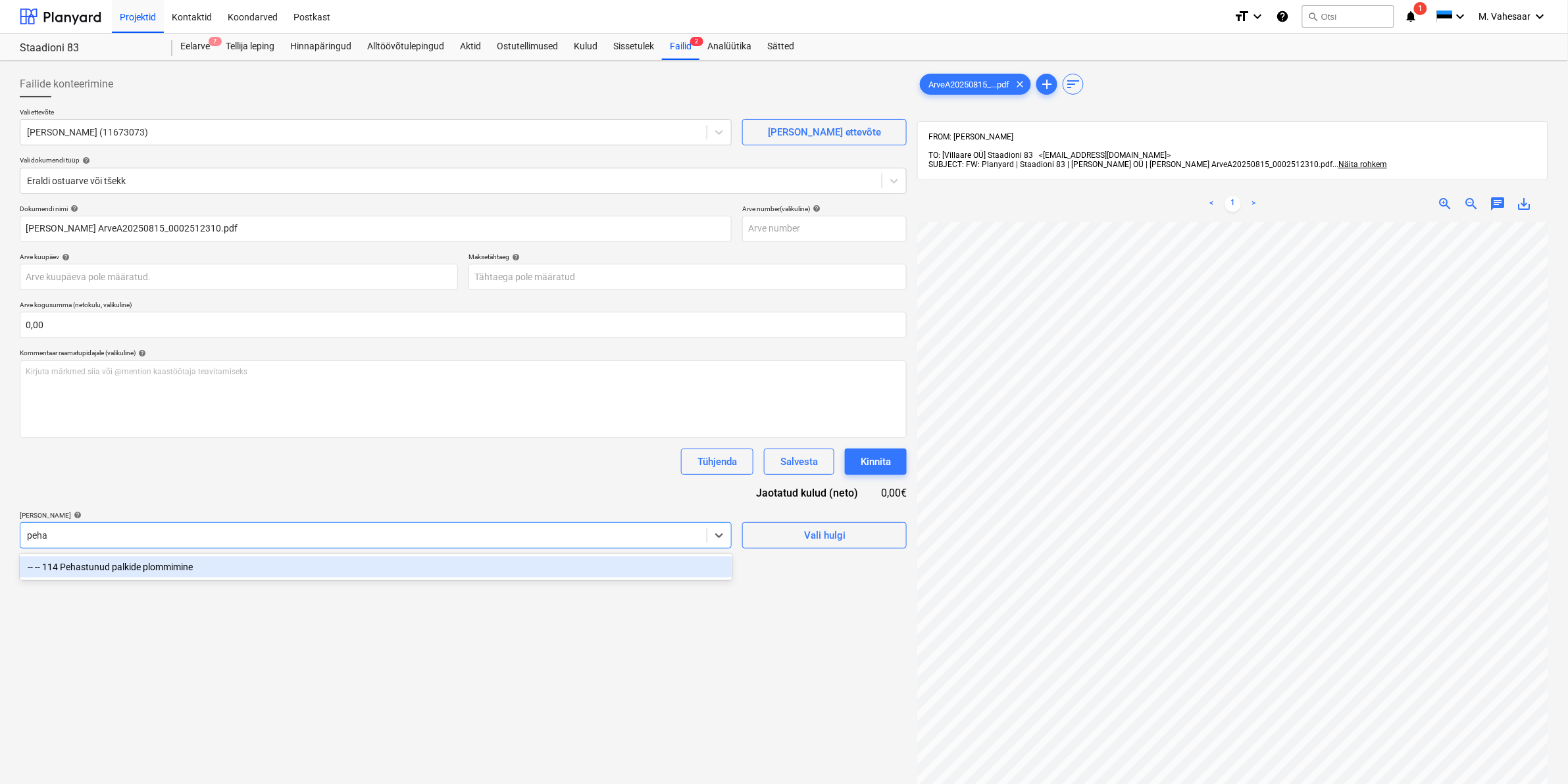
type input "pehas"
click at [146, 580] on div "-- -- 114 Pehastunud palkide plommimine" at bounding box center [376, 567] width 712 height 26
click at [149, 571] on div "-- -- 114 Pehastunud palkide plommimine" at bounding box center [376, 567] width 712 height 21
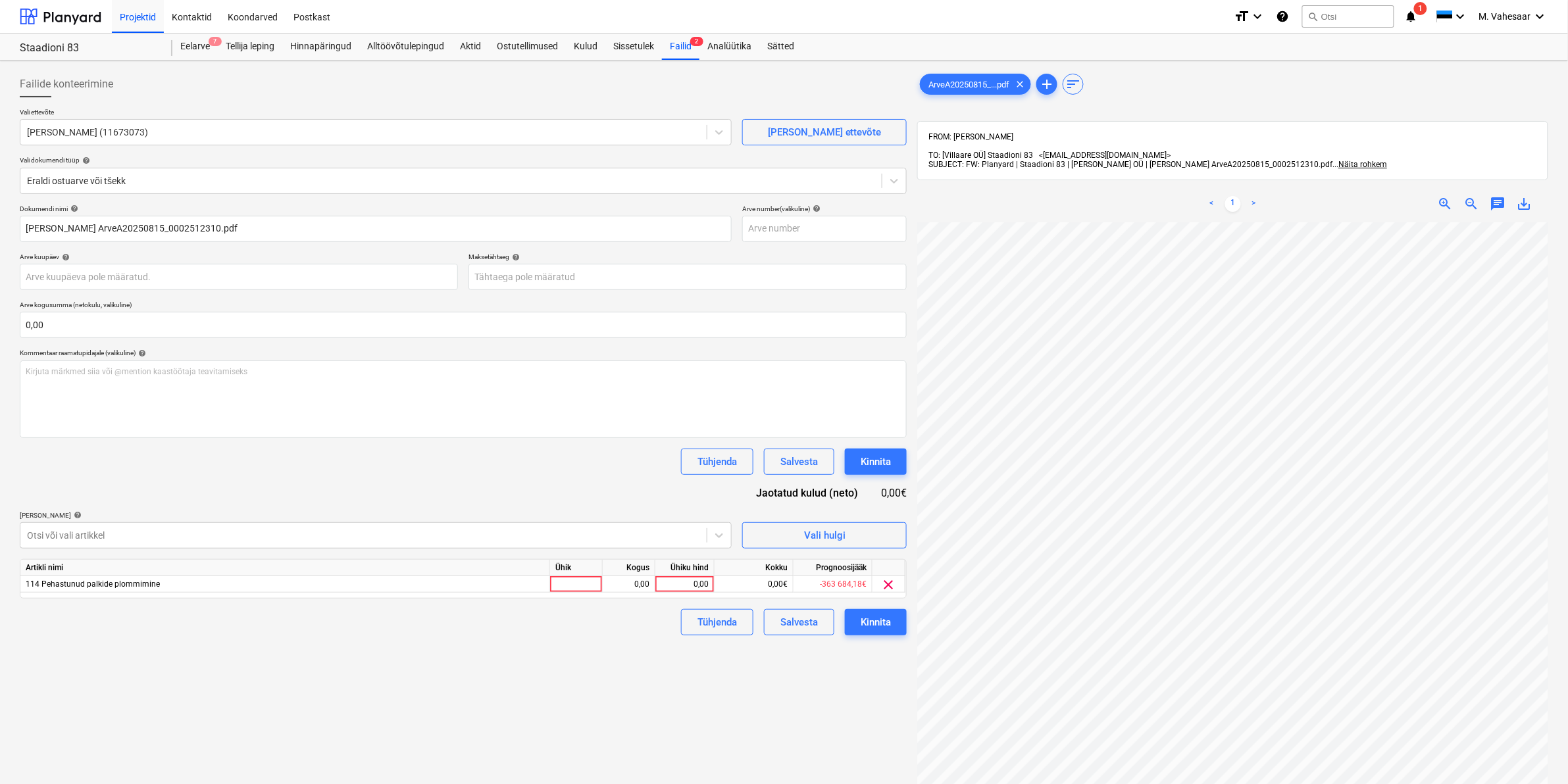
click at [831, 709] on div "Failide konteerimine Vali ettevõte Stroman OÜ (11673073) Lisa uus ettevõte Vali…" at bounding box center [463, 520] width 897 height 909
click at [672, 591] on div "0,00" at bounding box center [684, 584] width 48 height 16
type input "81,61"
click at [638, 669] on div "Failide konteerimine Vali ettevõte Stroman OÜ (11673073) Lisa uus ettevõte Vali…" at bounding box center [463, 520] width 897 height 909
click at [879, 616] on div "Kinnita" at bounding box center [876, 622] width 31 height 17
